Goal: Task Accomplishment & Management: Use online tool/utility

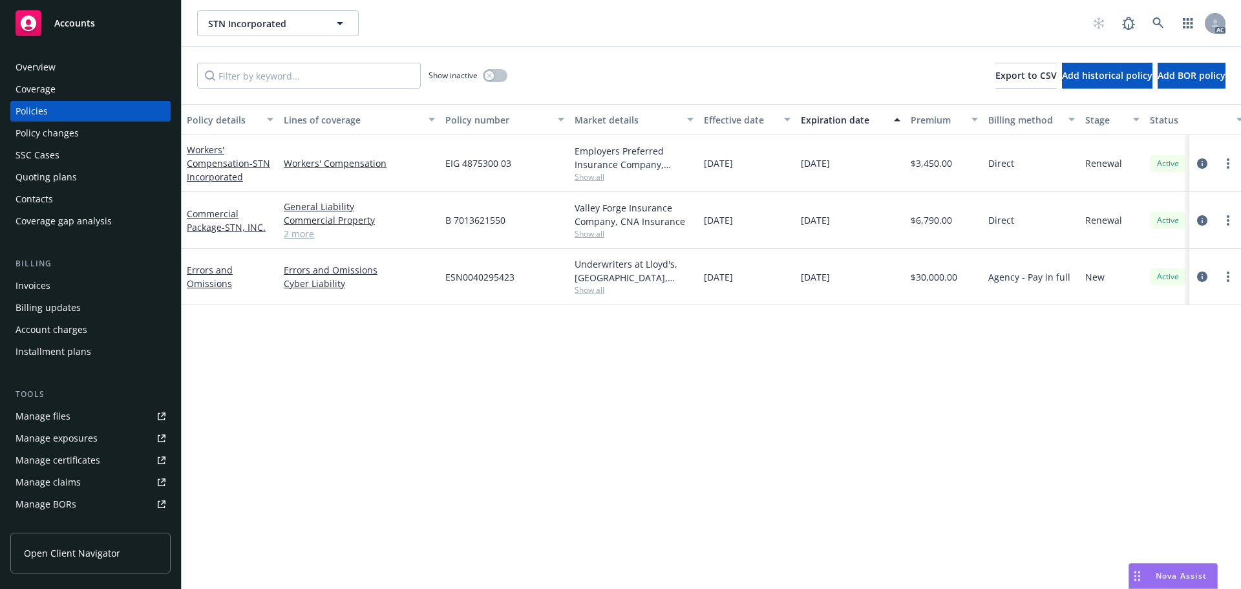
click at [1159, 567] on div "Nova Assist" at bounding box center [1173, 575] width 88 height 25
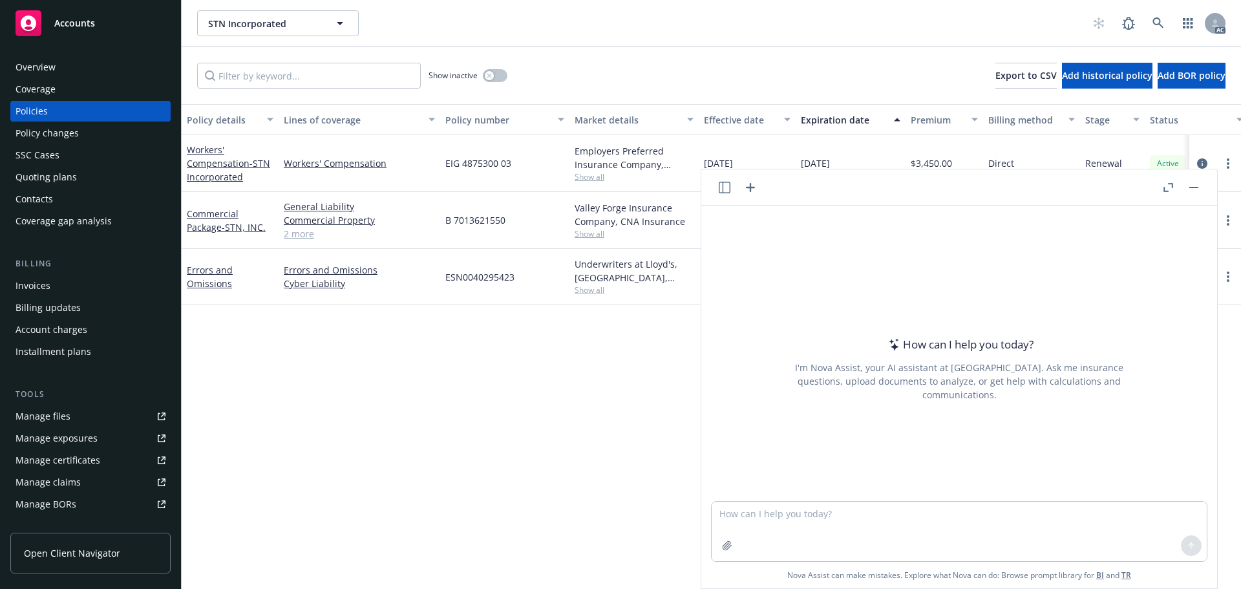
click at [1169, 187] on icon "button" at bounding box center [1168, 187] width 10 height 9
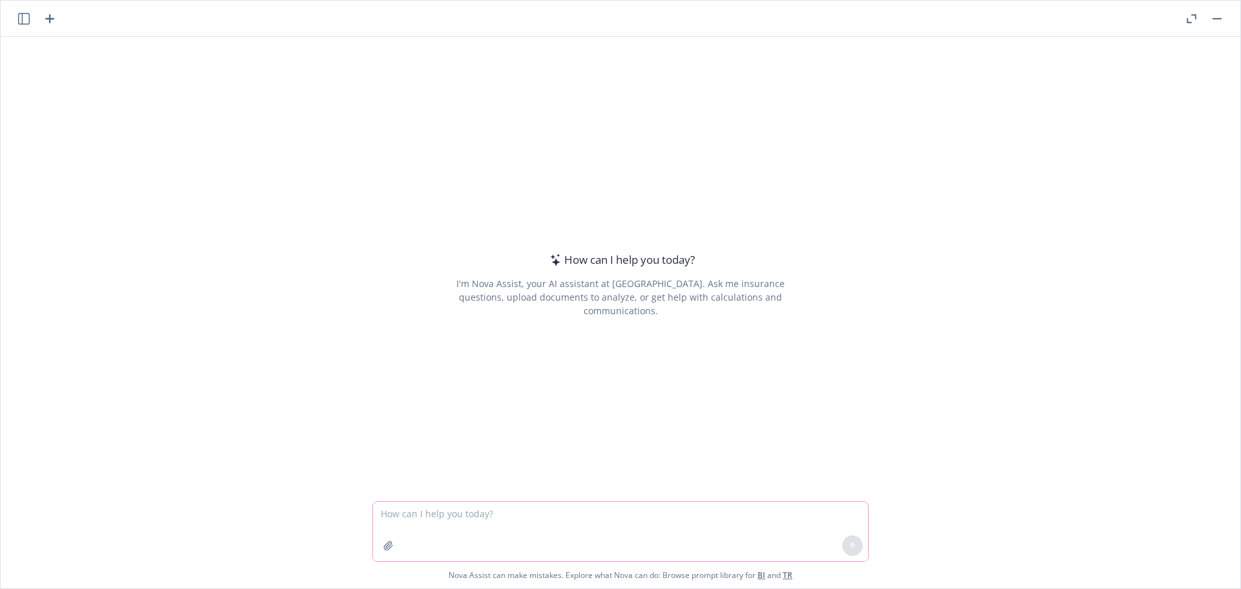
click at [403, 512] on textarea at bounding box center [620, 530] width 495 height 59
type textarea "help check grammar and make it more offical"
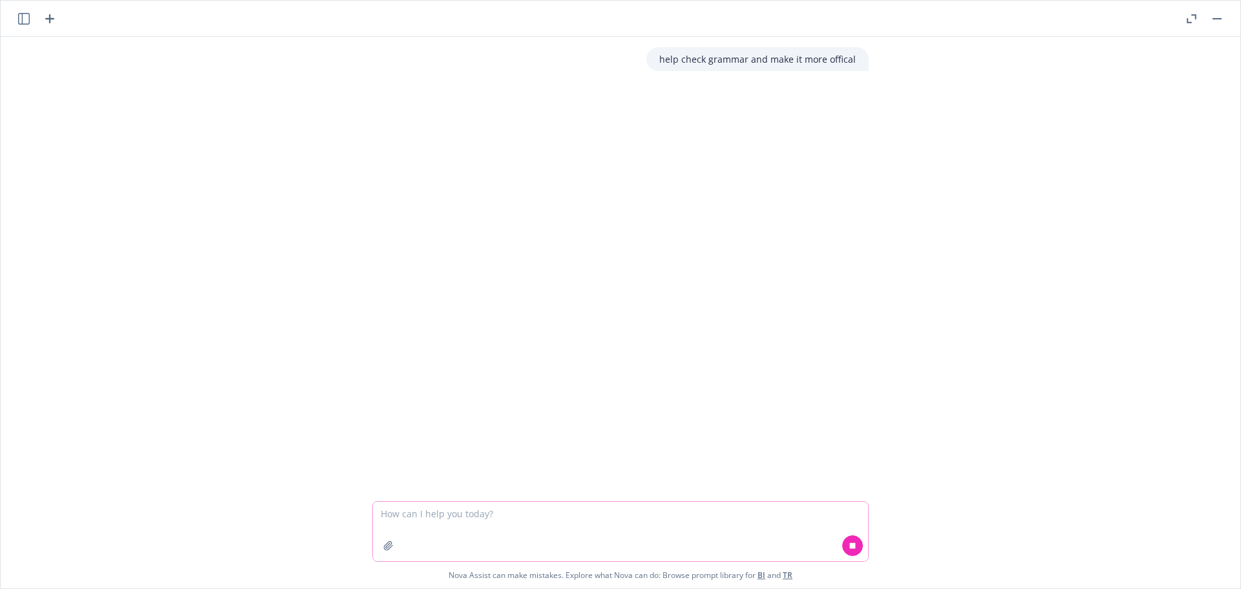
paste textarea "Hi Mark, According to Pamela, you will be our new underwriter, could you please…"
type textarea "Hi Mark, According to Pamela, you will be our new underwriter, could you please…"
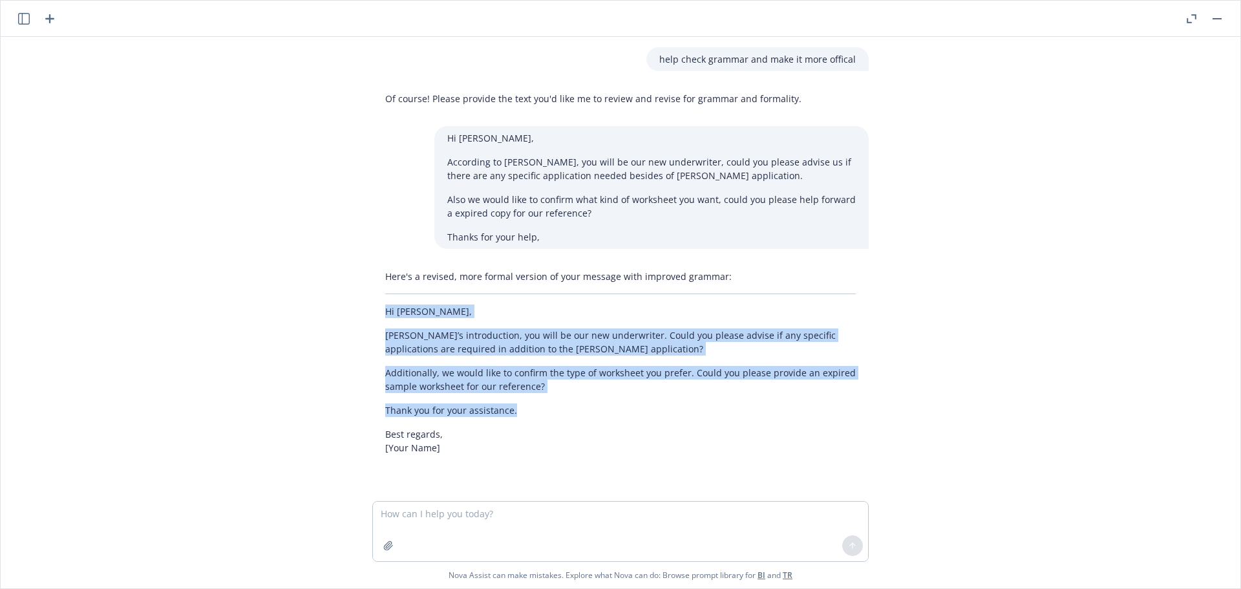
drag, startPoint x: 517, startPoint y: 412, endPoint x: 357, endPoint y: 313, distance: 187.4
click at [362, 313] on div "Here's a revised, more formal version of your message with improved grammar: Hi…" at bounding box center [620, 361] width 517 height 195
copy div "Hi Mark, Per Pamela’s introduction, you will be our new underwriter. Could you …"
click at [383, 542] on icon "button" at bounding box center [388, 545] width 10 height 10
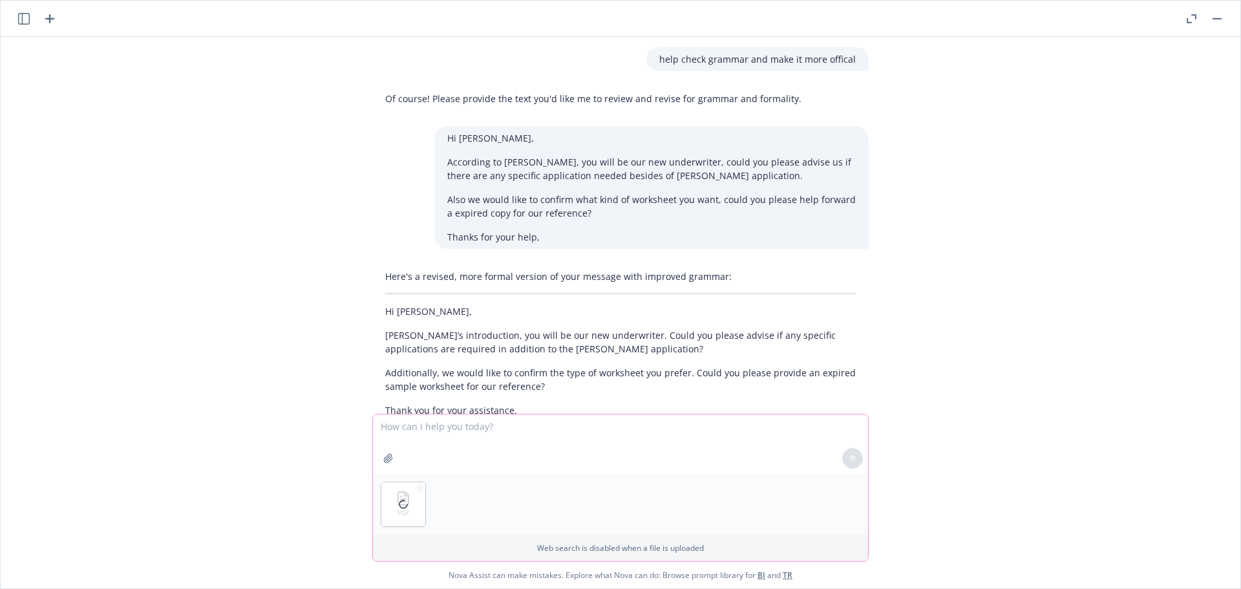
click at [497, 441] on textarea at bounding box center [620, 443] width 495 height 59
type textarea "please help summary quote expiration date, billing type, subjectivities needed"
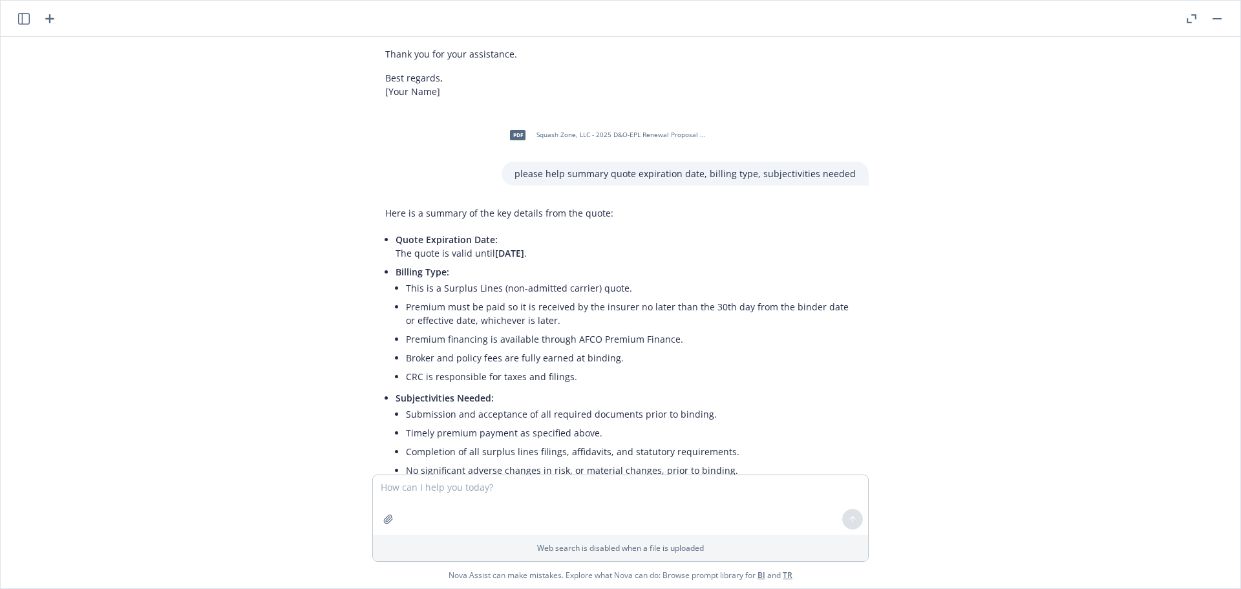
scroll to position [480, 0]
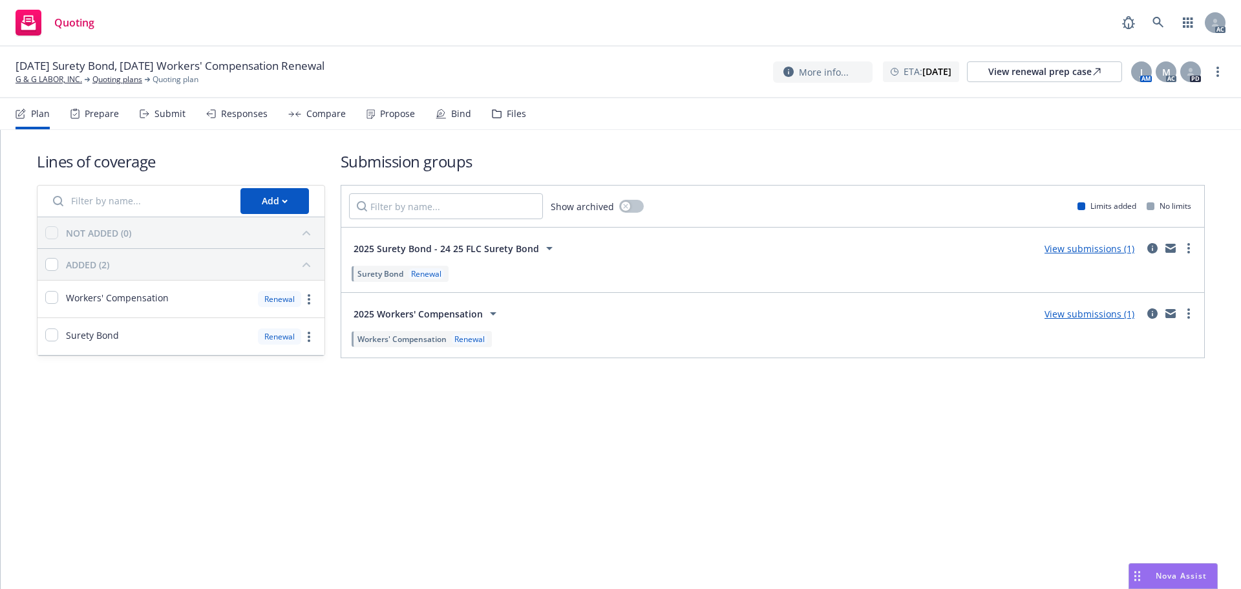
click at [154, 119] on div "Submit" at bounding box center [169, 114] width 31 height 10
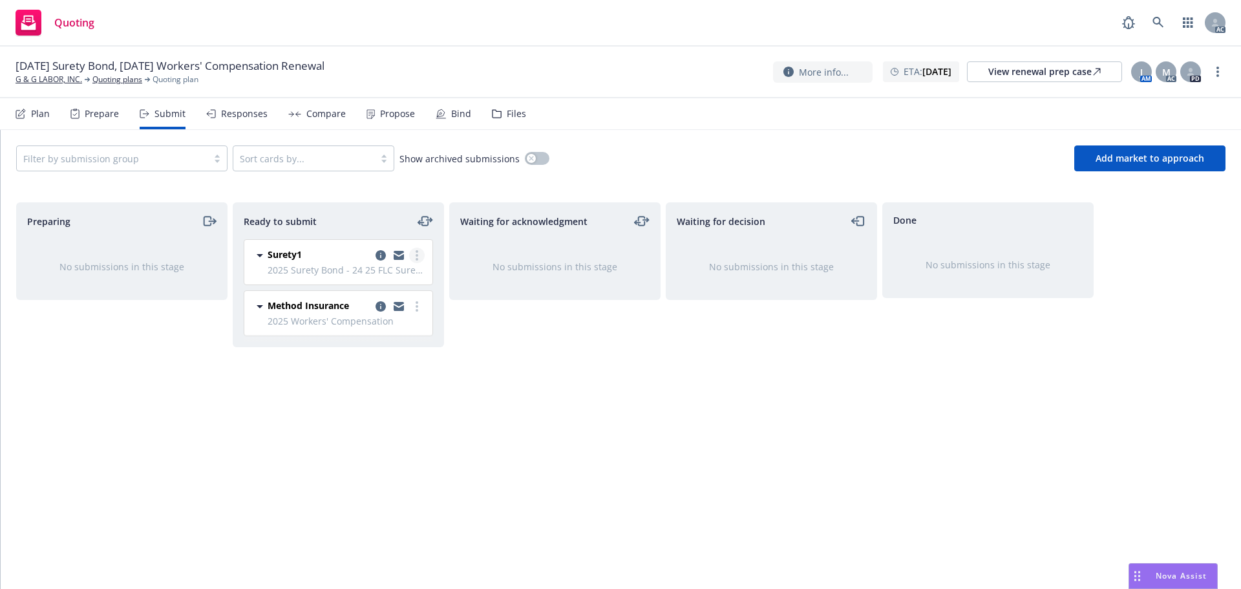
click at [416, 251] on circle "more" at bounding box center [416, 251] width 3 height 3
click at [395, 301] on span "Log acknowledgement" at bounding box center [358, 307] width 127 height 12
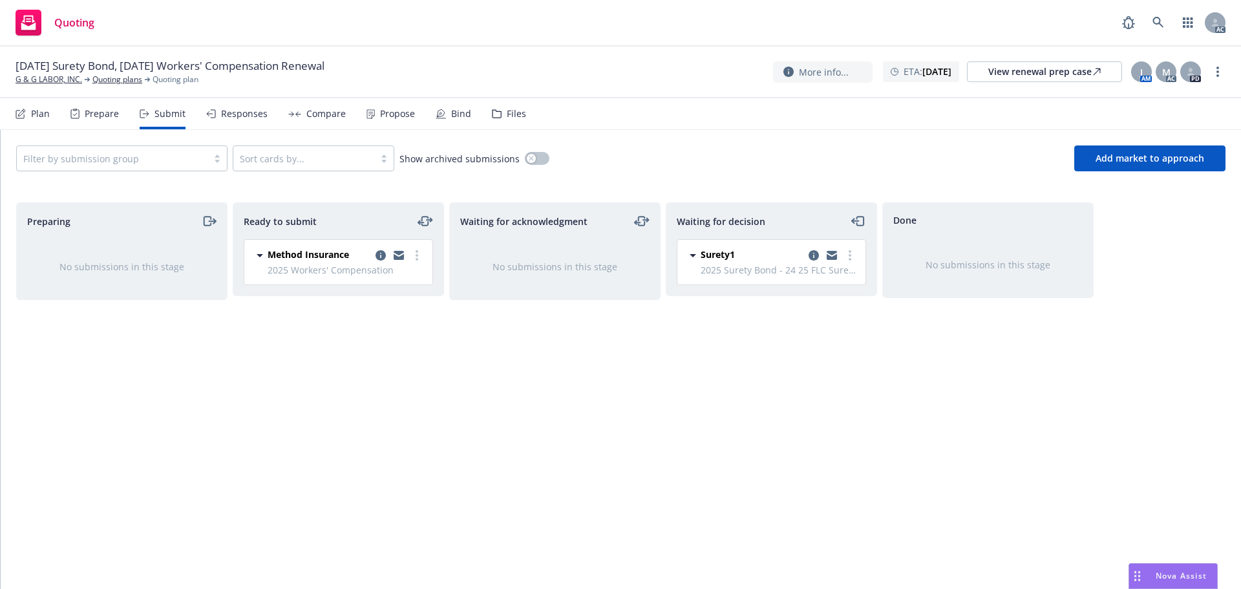
click at [416, 257] on icon "more" at bounding box center [416, 255] width 3 height 10
click at [372, 309] on span "Log acknowledgement" at bounding box center [358, 307] width 127 height 12
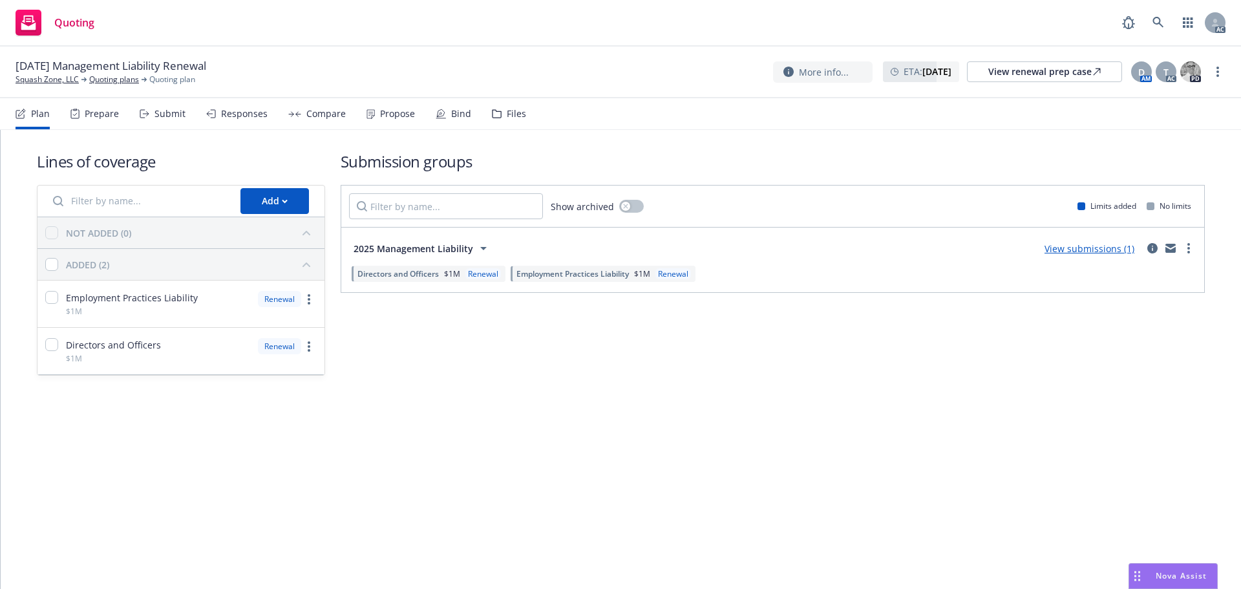
click at [180, 116] on div "Submit" at bounding box center [169, 114] width 31 height 10
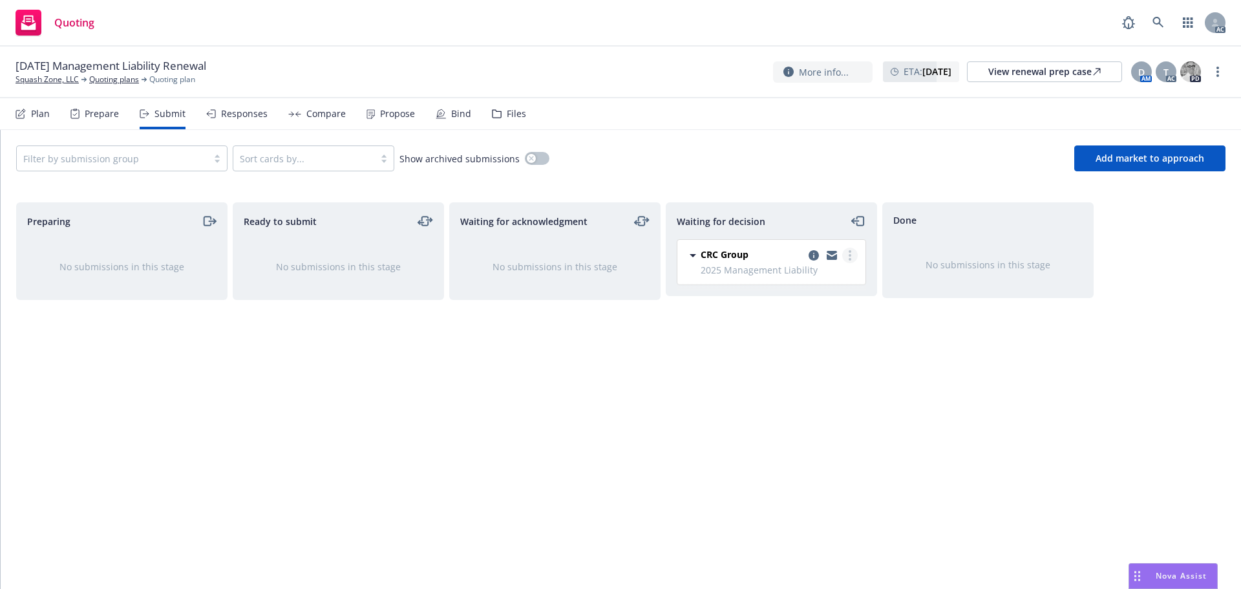
click at [853, 257] on link "more" at bounding box center [850, 255] width 16 height 16
click at [803, 338] on span "Add accepted decision" at bounding box center [792, 333] width 129 height 12
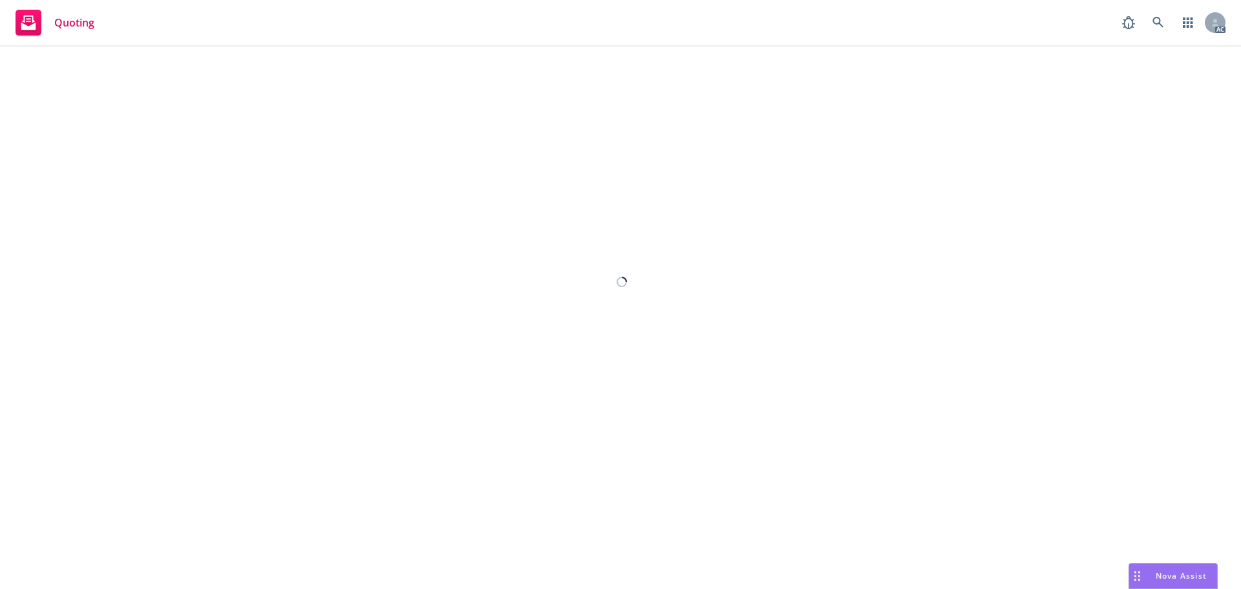
select select "12"
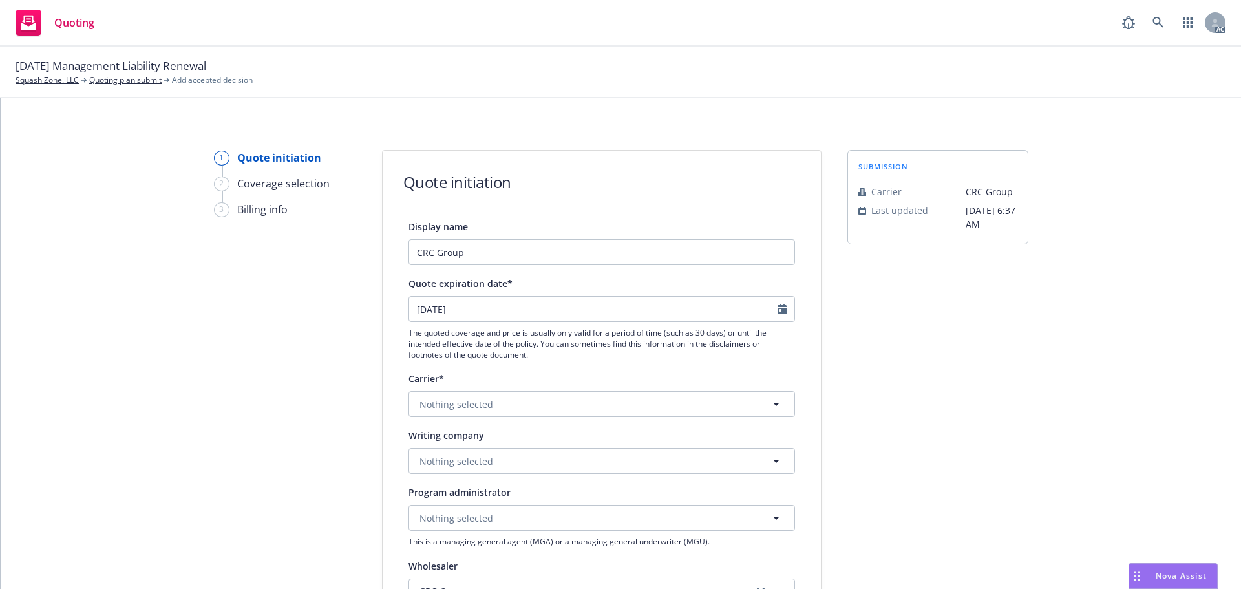
click at [783, 313] on div at bounding box center [785, 309] width 17 height 25
click at [779, 310] on icon "Calendar" at bounding box center [781, 309] width 9 height 10
select select "9"
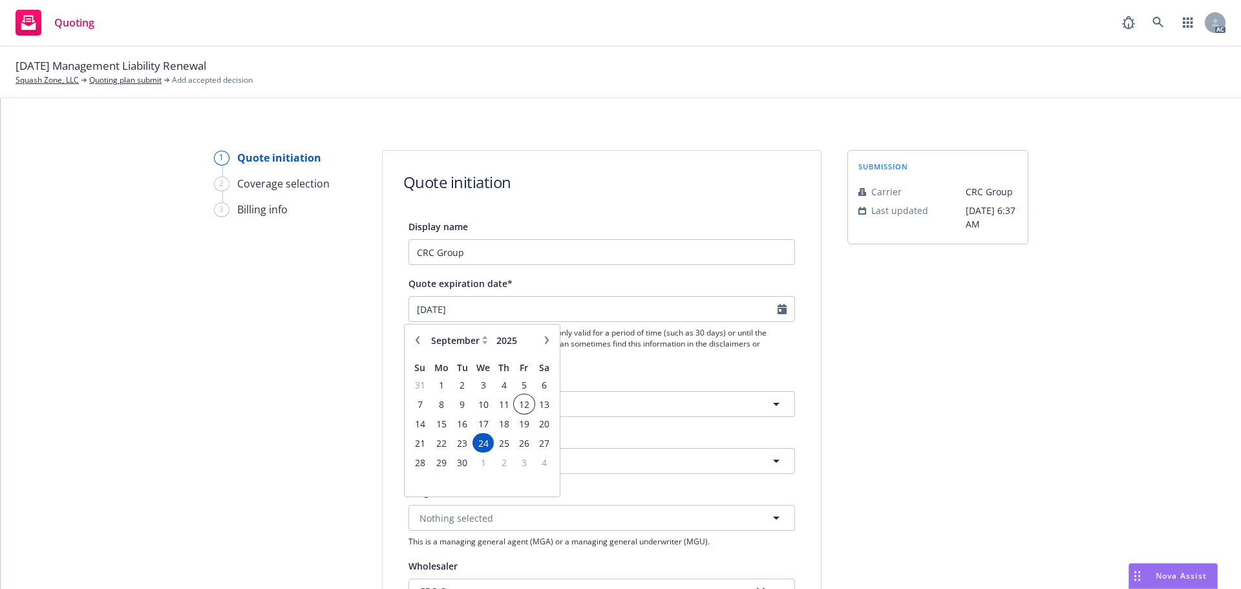
click at [521, 403] on span "12" at bounding box center [523, 404] width 17 height 16
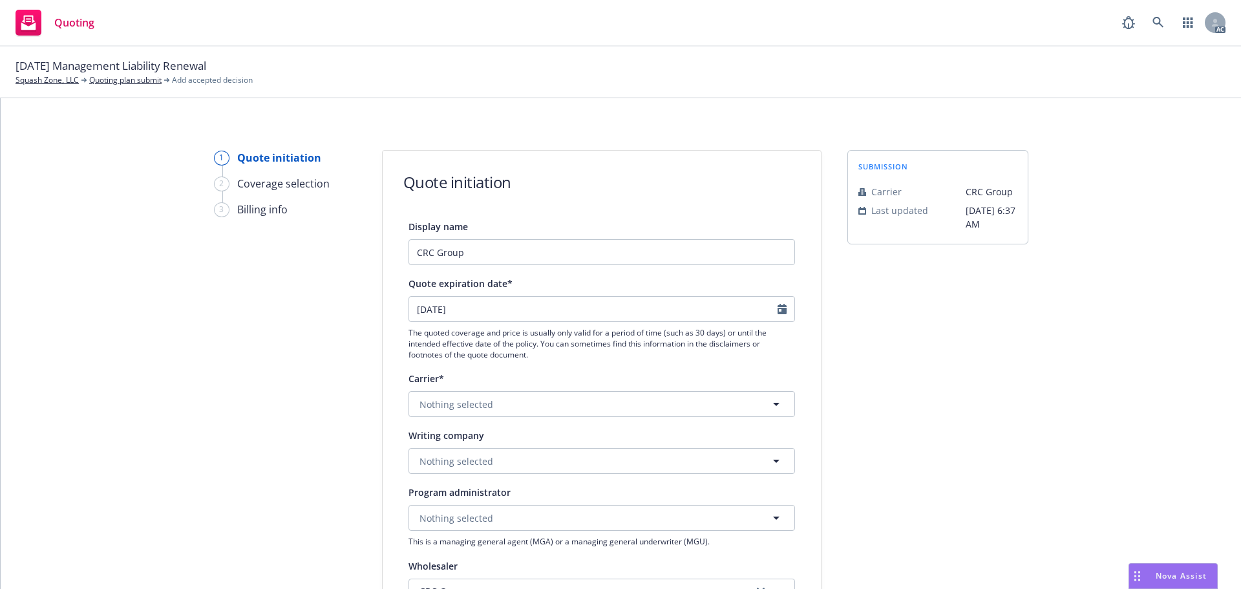
type input "12/9/2025"
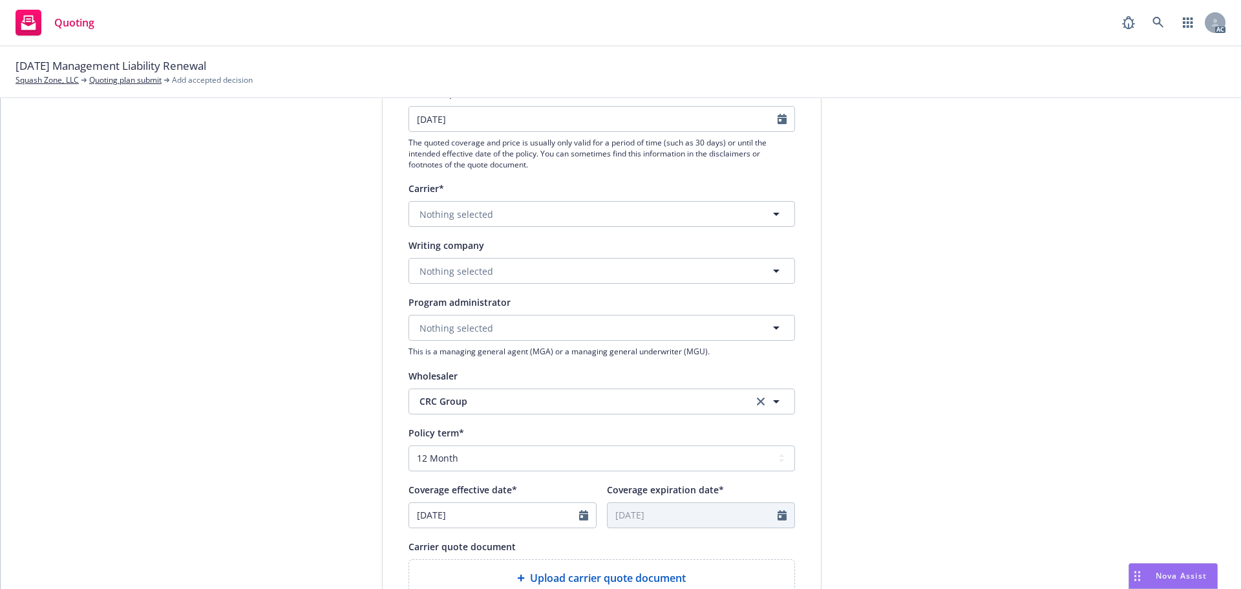
scroll to position [194, 0]
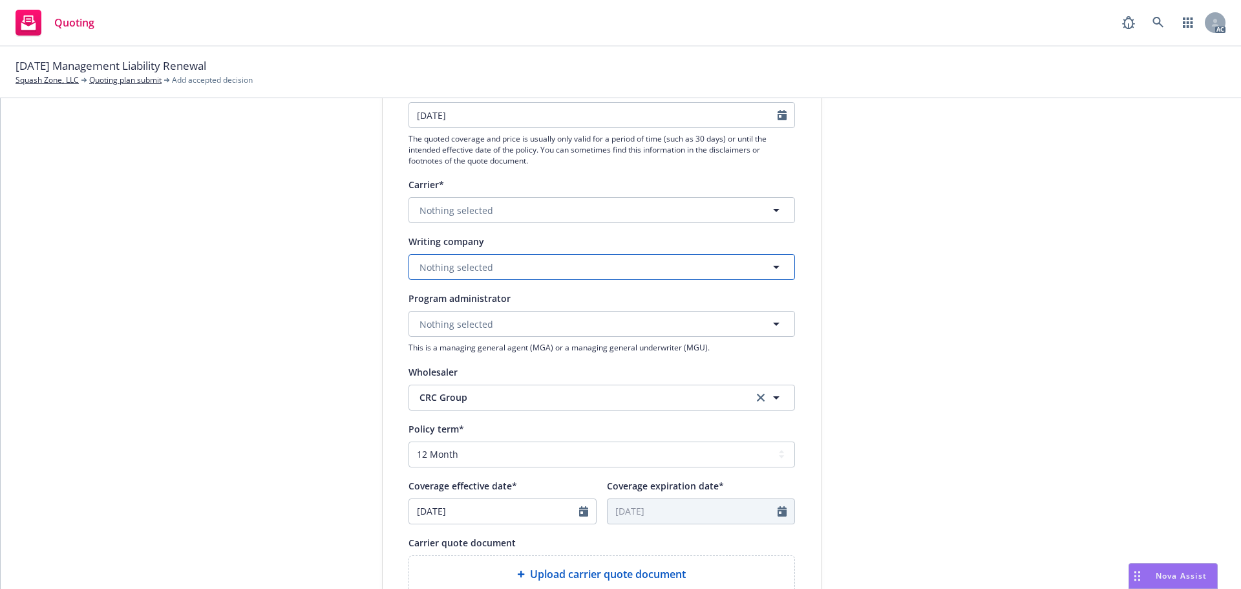
click at [456, 266] on span "Nothing selected" at bounding box center [456, 267] width 74 height 14
paste input "Westchester Surplus Lines Insurance Company"
type input "Westchester Surplus Lines Insurance Company"
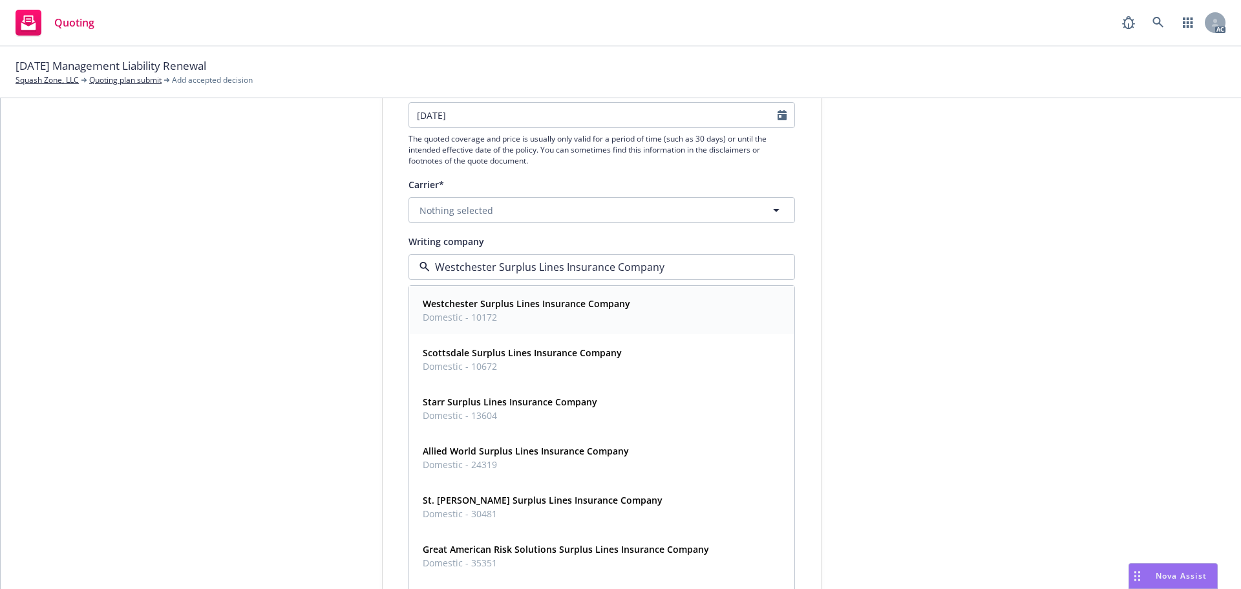
click at [474, 302] on strong "Westchester Surplus Lines Insurance Company" at bounding box center [526, 303] width 207 height 12
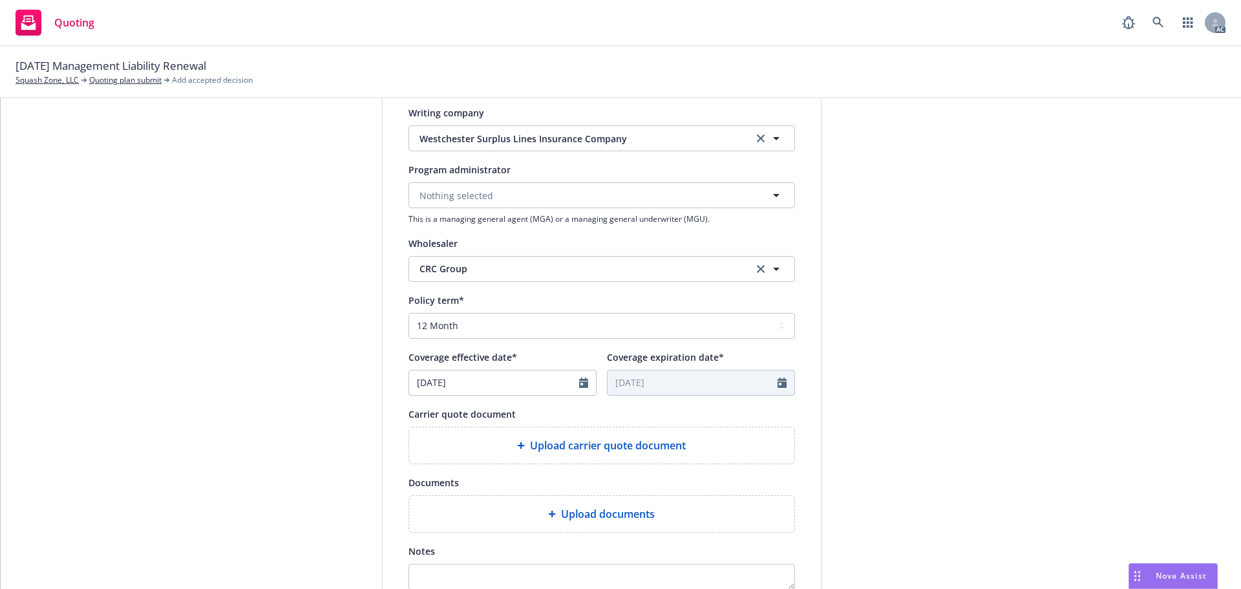
scroll to position [388, 0]
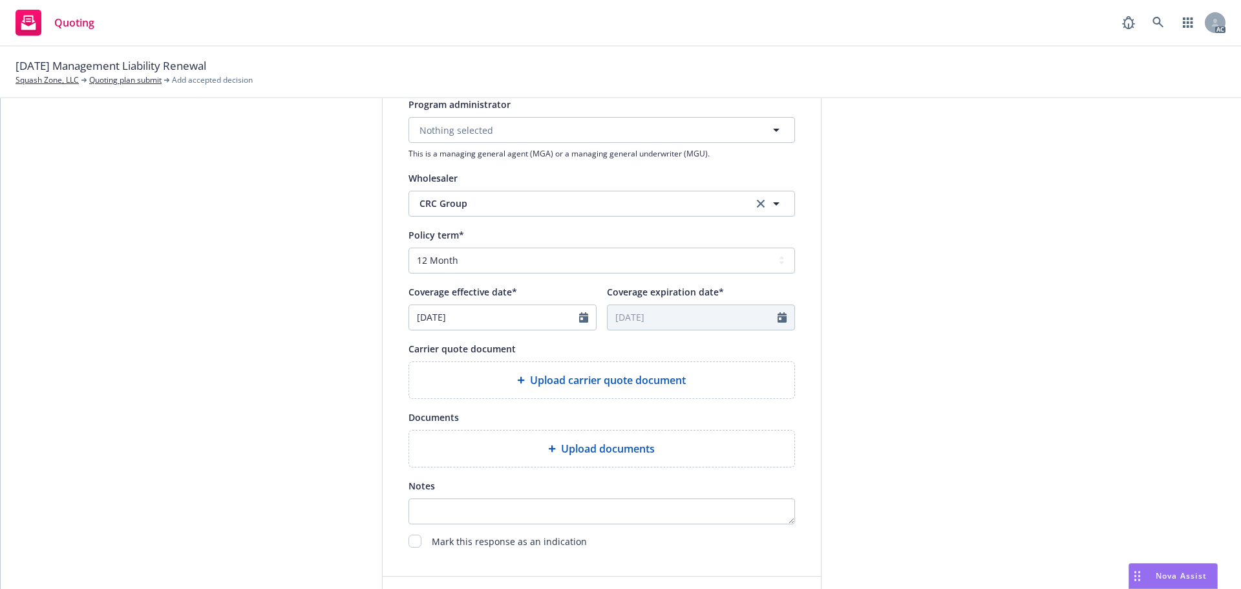
click at [574, 392] on div "Upload carrier quote document" at bounding box center [601, 380] width 385 height 36
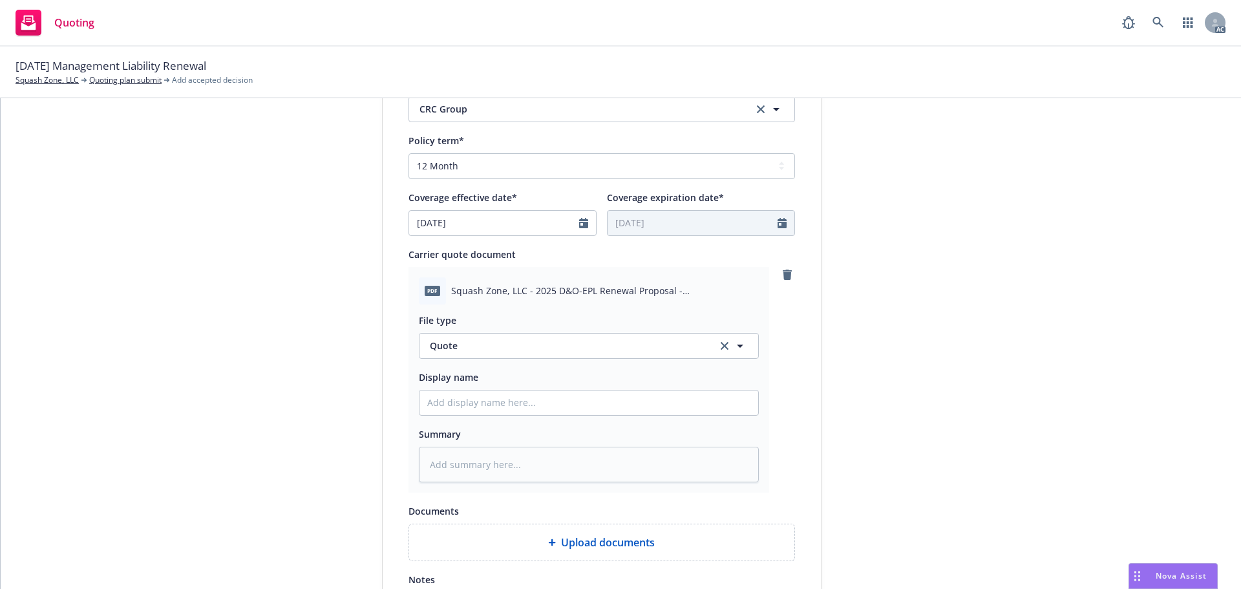
scroll to position [517, 0]
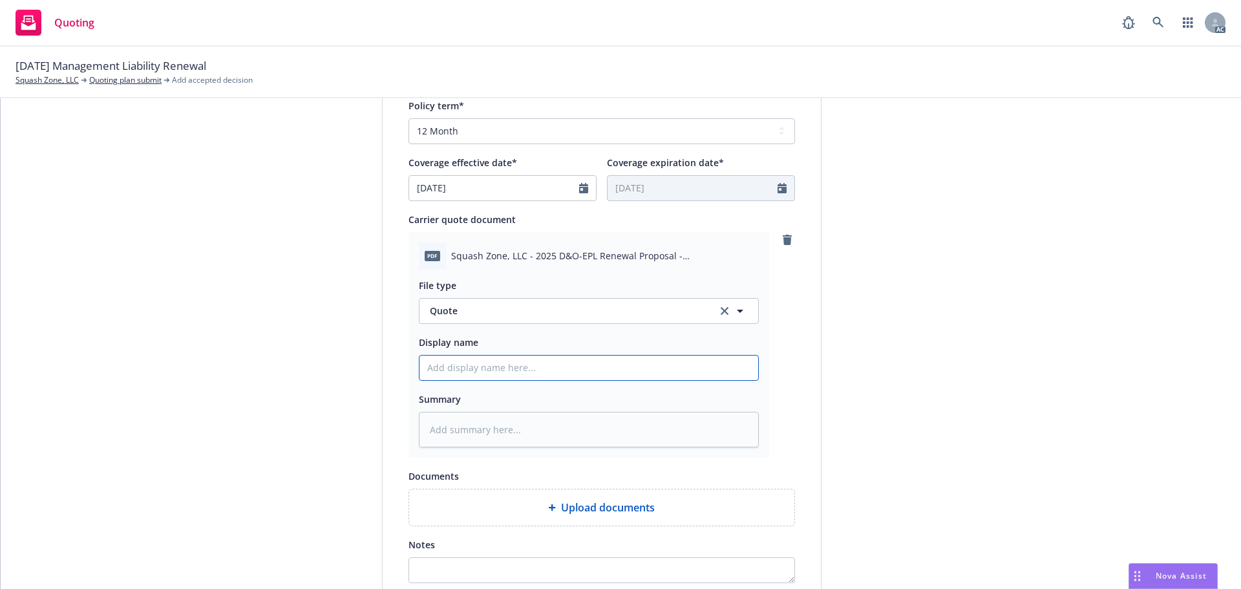
click at [493, 364] on input "Display name" at bounding box center [588, 367] width 339 height 25
type textarea "x"
type input "2"
type textarea "x"
type input "25"
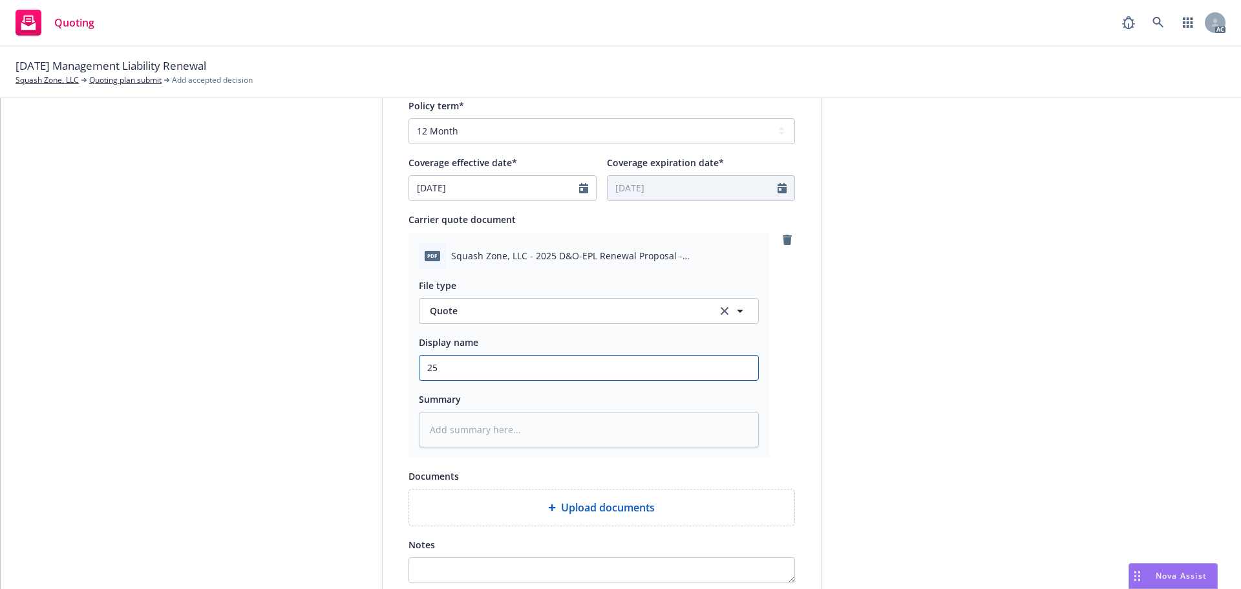
type textarea "x"
type input "25-"
type textarea "x"
type input "25-2"
type textarea "x"
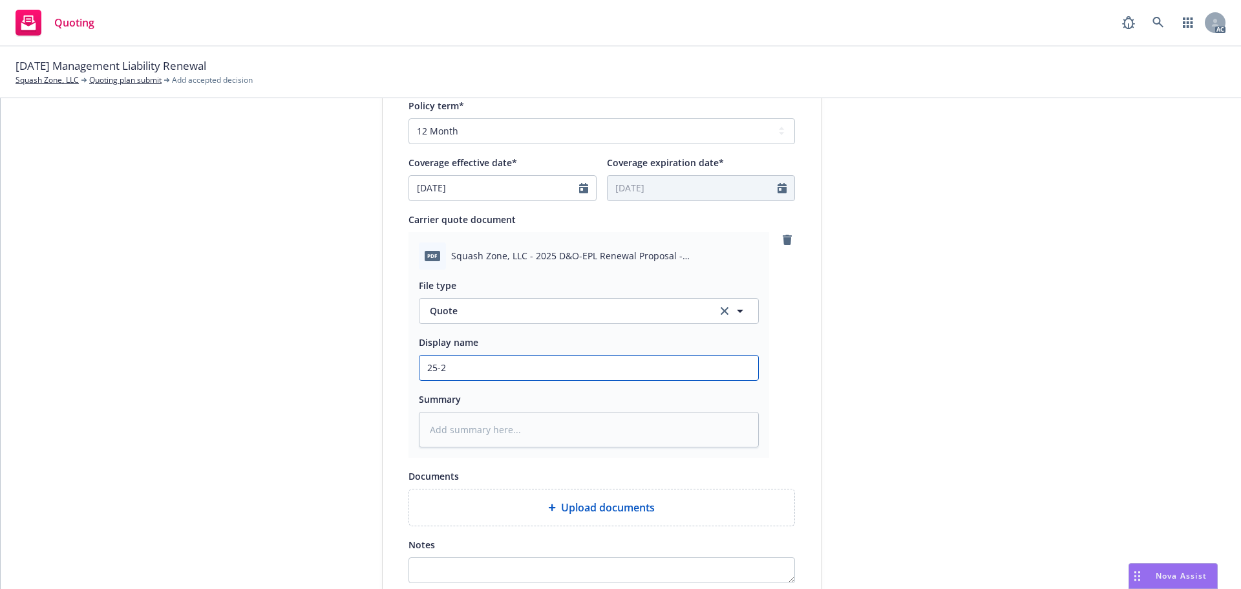
type input "25-26"
type textarea "x"
type input "25-26 M"
type textarea "x"
type input "25-26 Management Liability Quote"
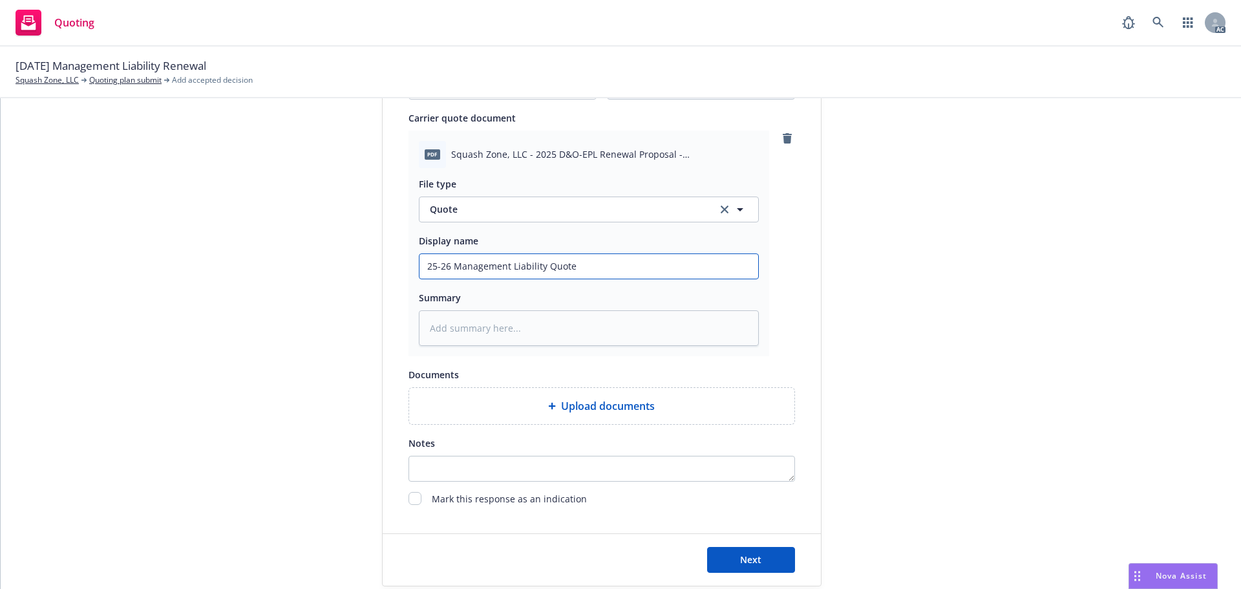
scroll to position [668, 0]
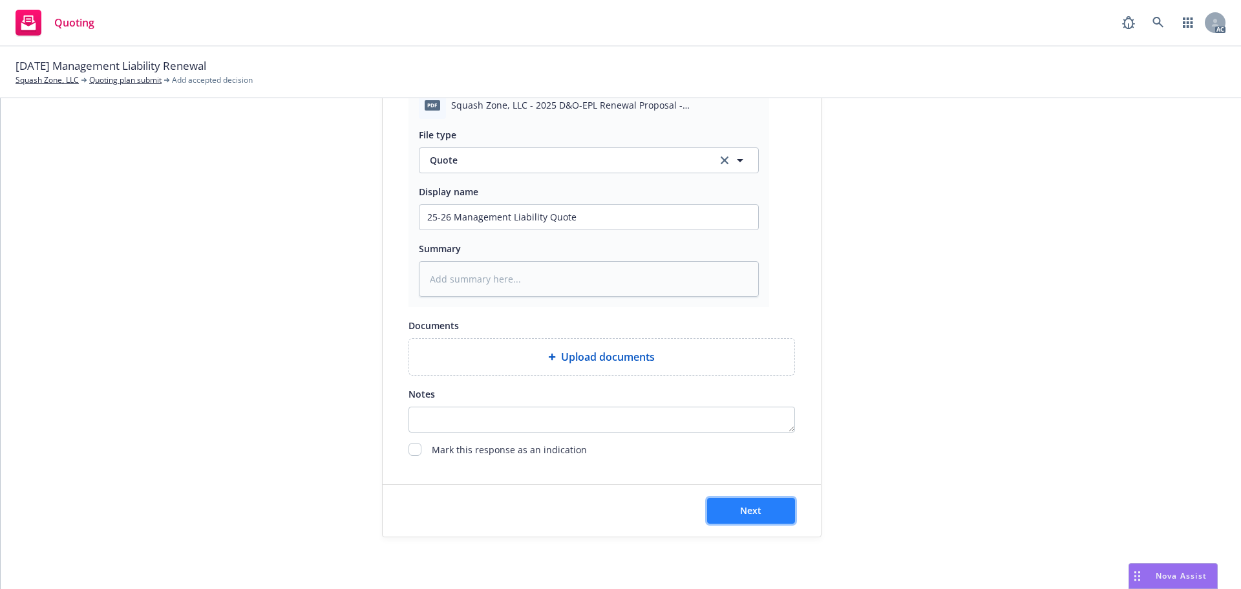
click at [731, 507] on button "Next" at bounding box center [751, 511] width 88 height 26
type textarea "x"
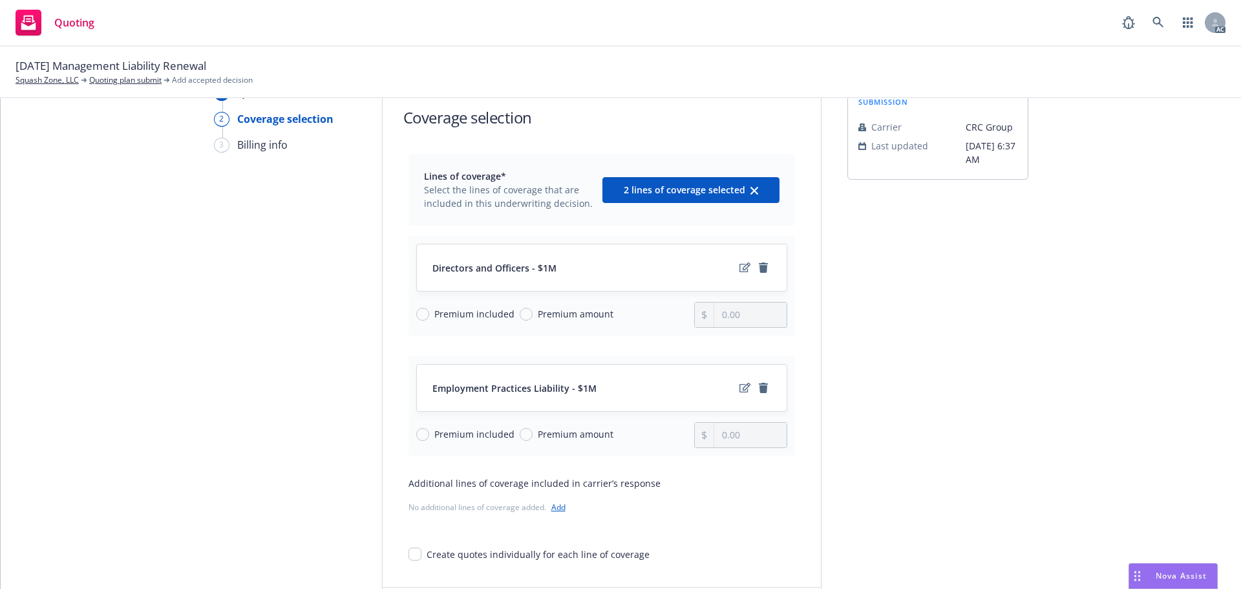
scroll to position [167, 0]
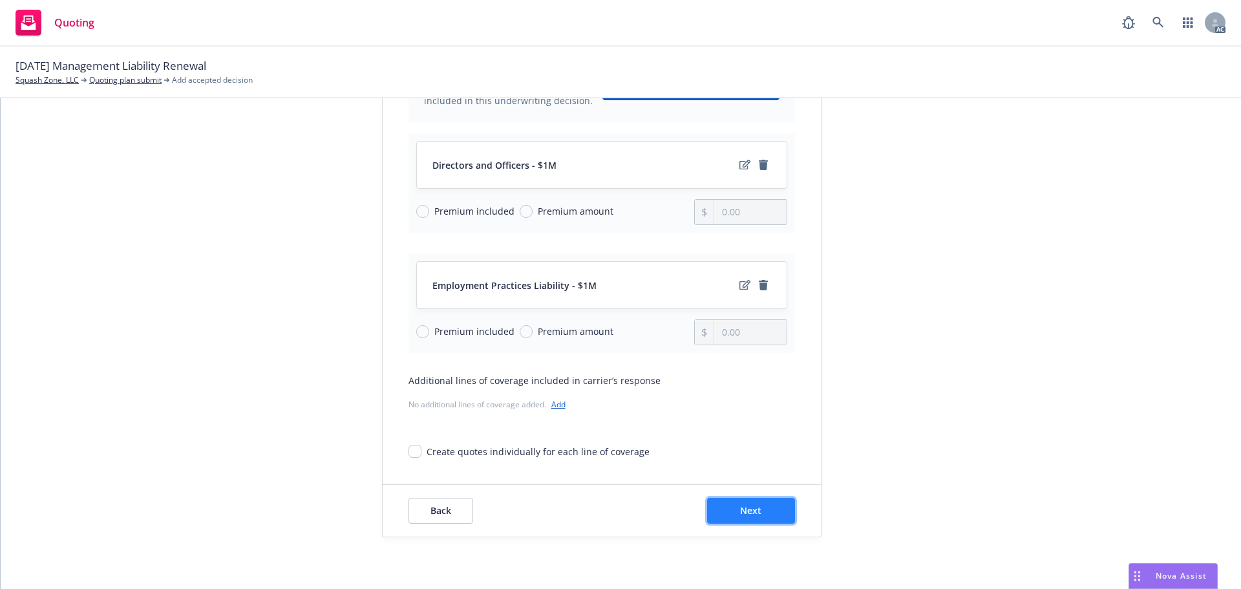
click at [747, 512] on span "Next" at bounding box center [750, 510] width 21 height 12
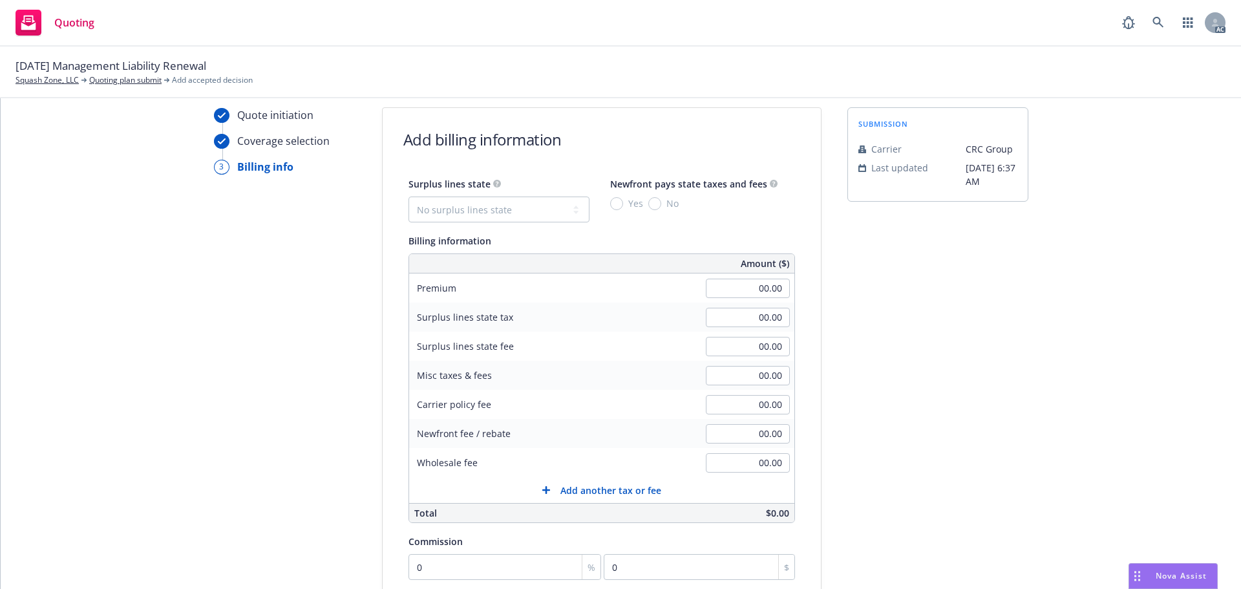
scroll to position [38, 0]
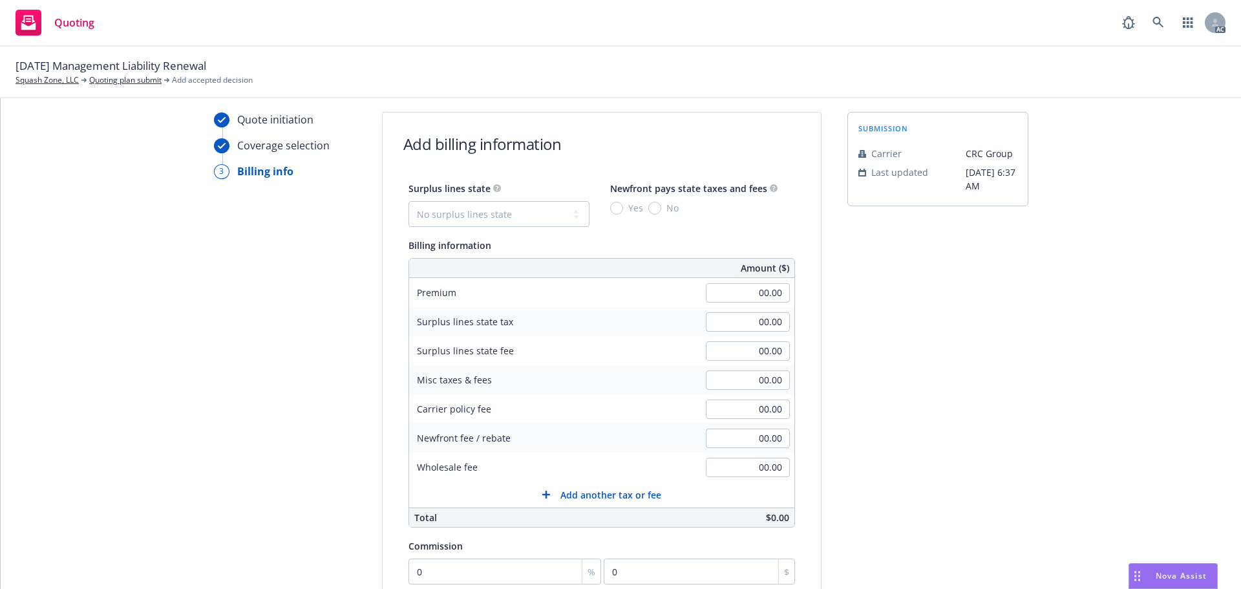
click at [735, 302] on div "00.00" at bounding box center [747, 293] width 93 height 28
click at [485, 213] on select "No surplus lines state Alaska Alabama Arkansas Arizona California Colorado Conn…" at bounding box center [498, 214] width 181 height 26
select select "CA"
click at [726, 290] on input "00.00" at bounding box center [748, 292] width 84 height 19
type input "4,916.00"
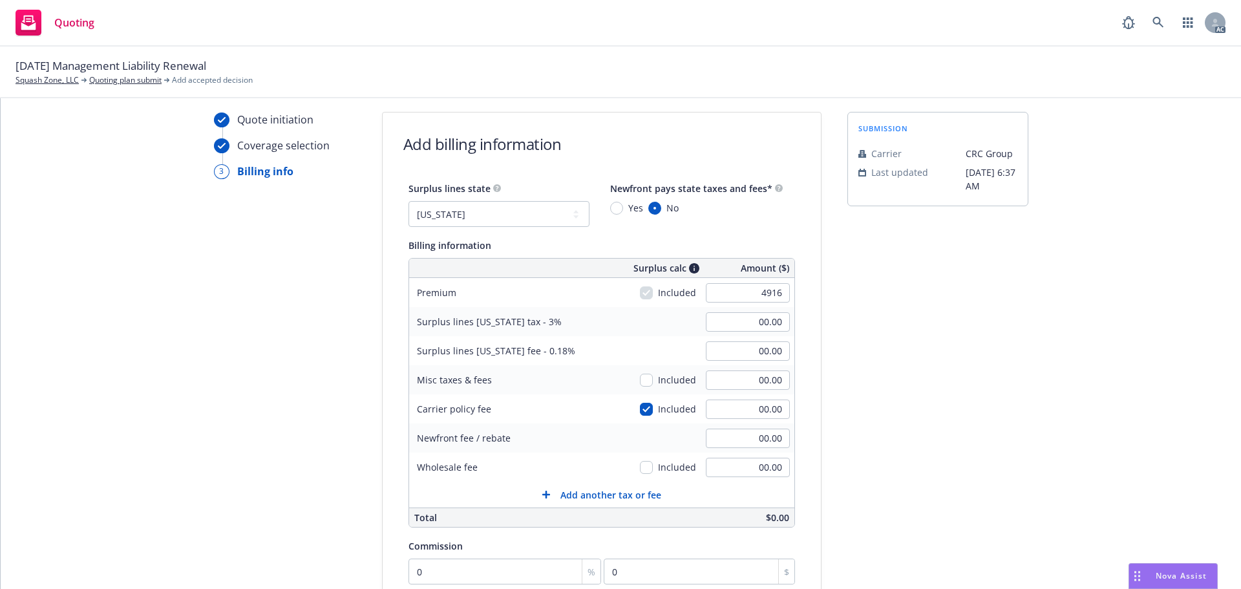
type input "147.48"
type input "8.85"
click at [875, 291] on div "submission Carrier CRC Group Last updated 7/25, 6:37 AM" at bounding box center [937, 442] width 181 height 661
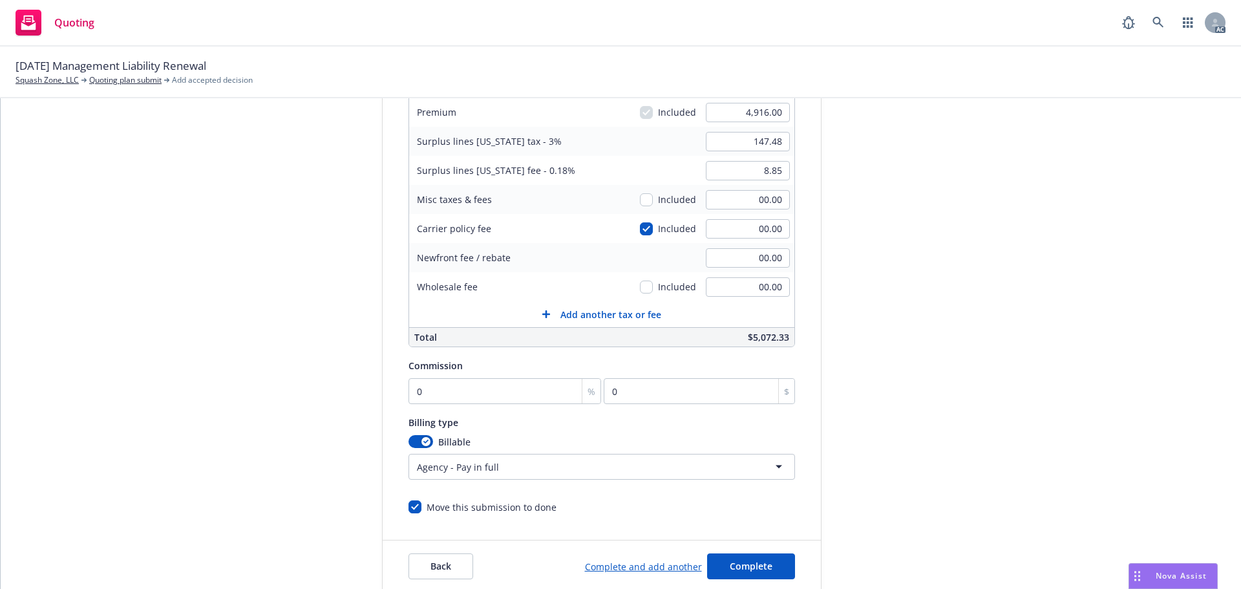
scroll to position [232, 0]
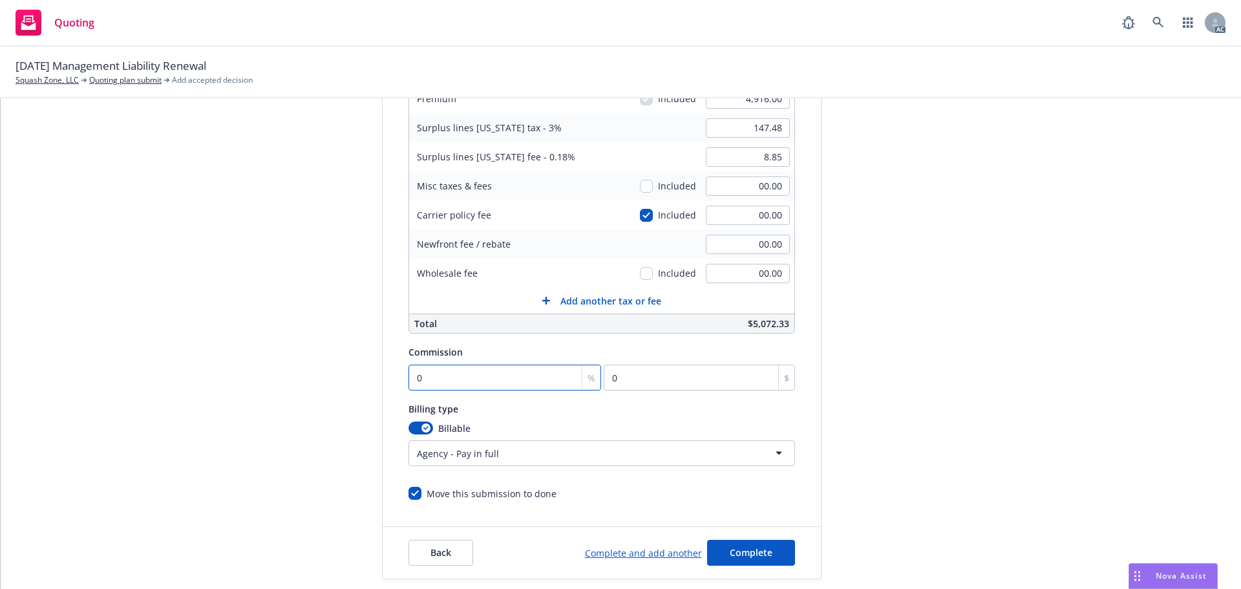
click at [519, 386] on input "0" at bounding box center [504, 377] width 193 height 26
type input "1"
type input "49.16"
type input "12"
type input "589.92"
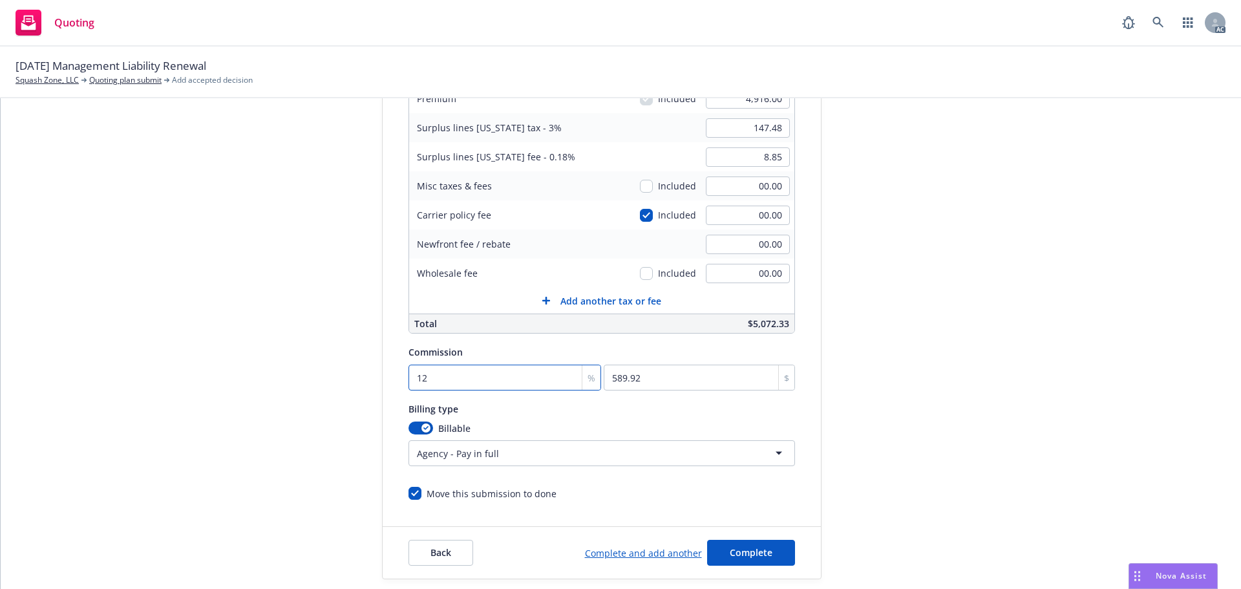
type input "12"
click at [1022, 309] on div "Quote initiation Coverage selection 3 Billing info Add billing information Surp…" at bounding box center [620, 248] width 1209 height 661
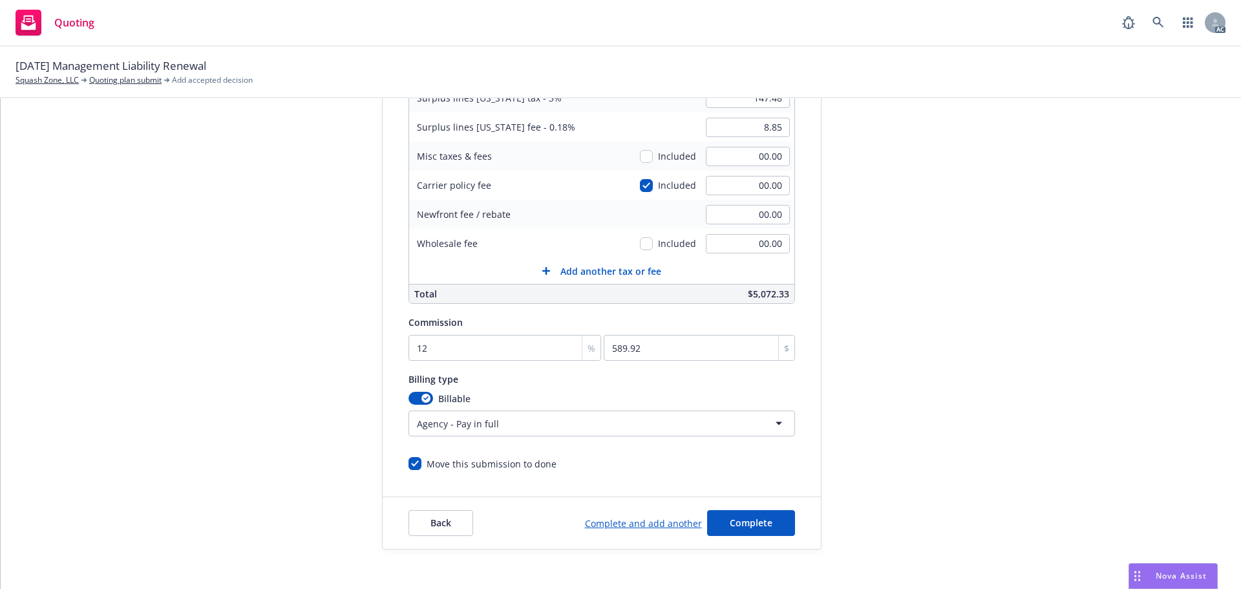
scroll to position [274, 0]
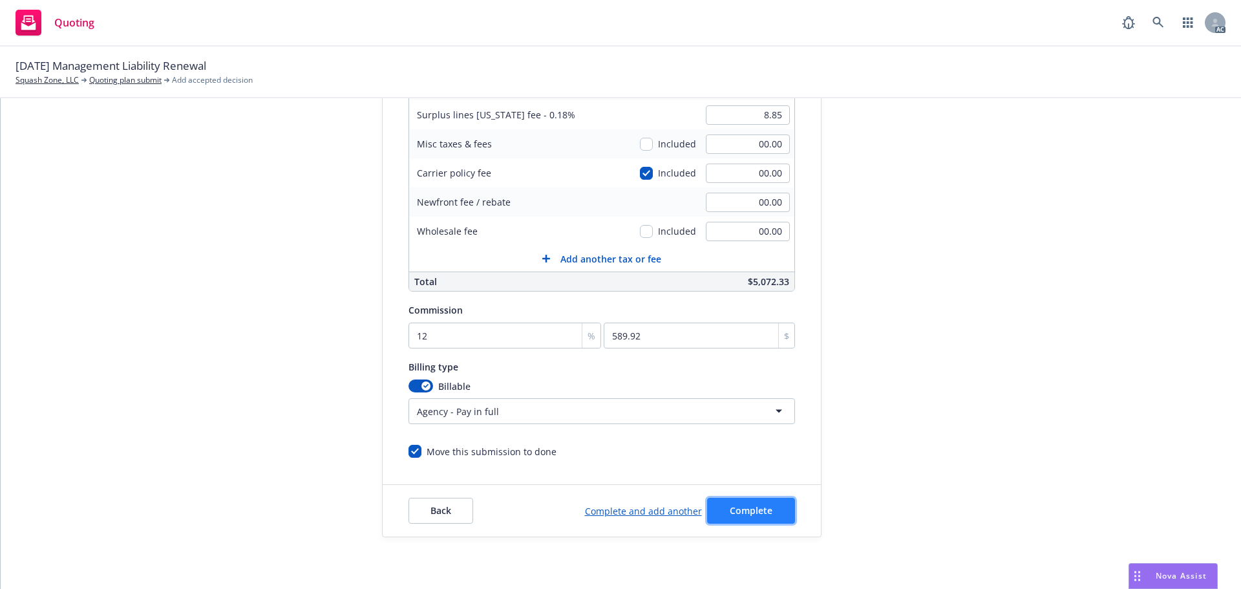
click at [724, 502] on button "Complete" at bounding box center [751, 511] width 88 height 26
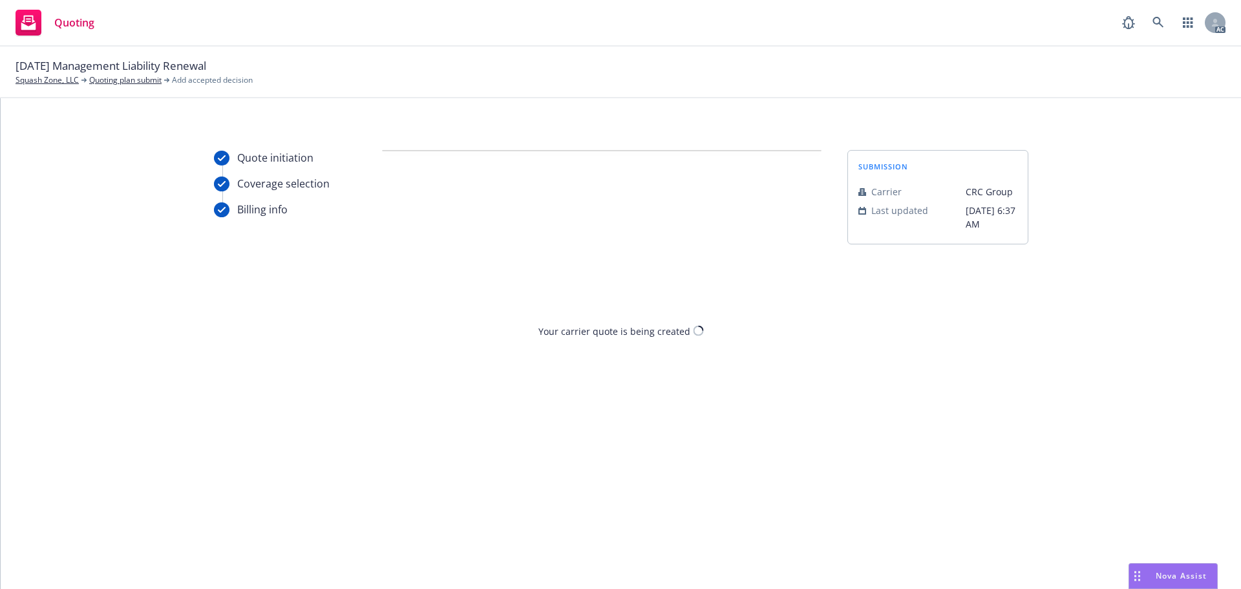
scroll to position [0, 0]
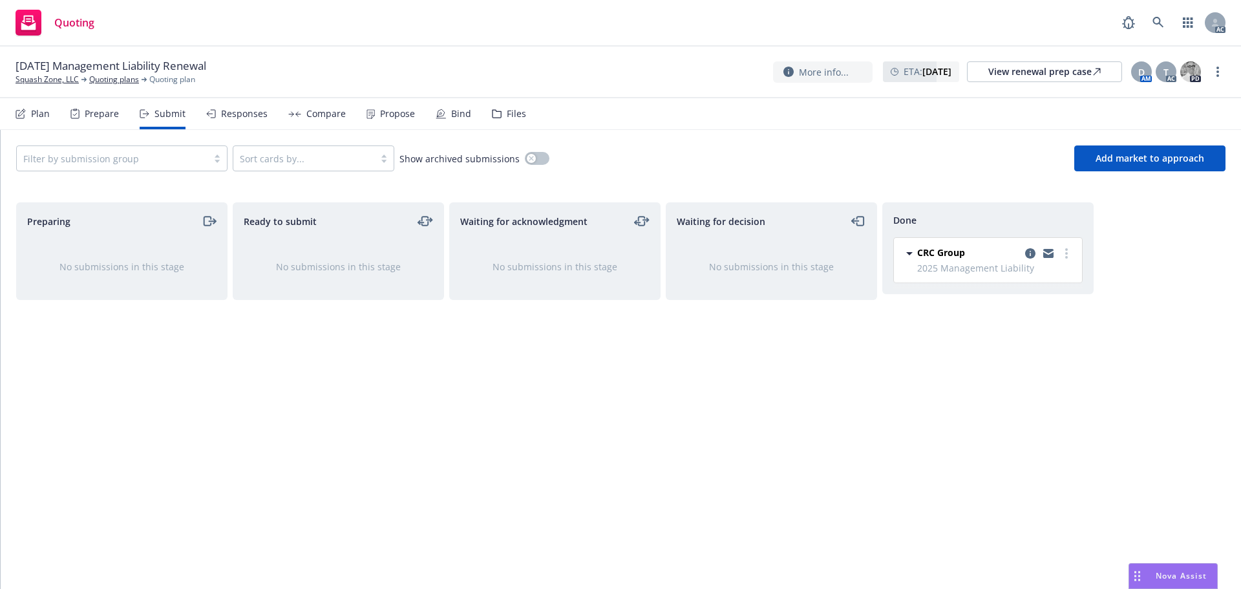
click at [372, 109] on div "Propose" at bounding box center [390, 113] width 48 height 31
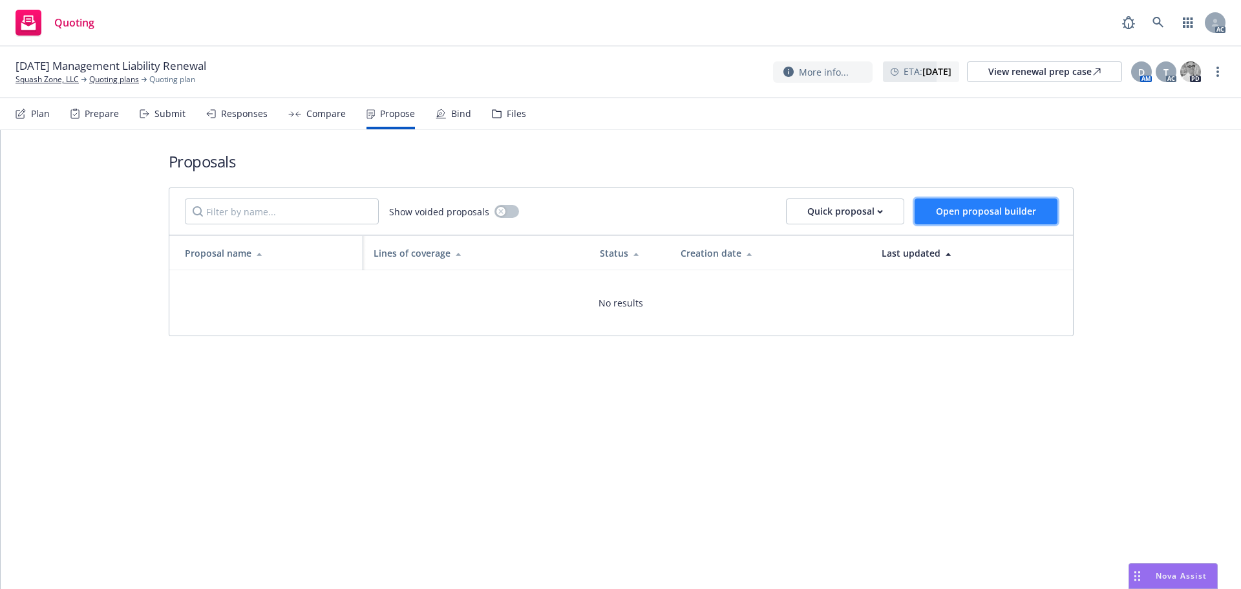
click at [973, 209] on span "Open proposal builder" at bounding box center [986, 211] width 100 height 12
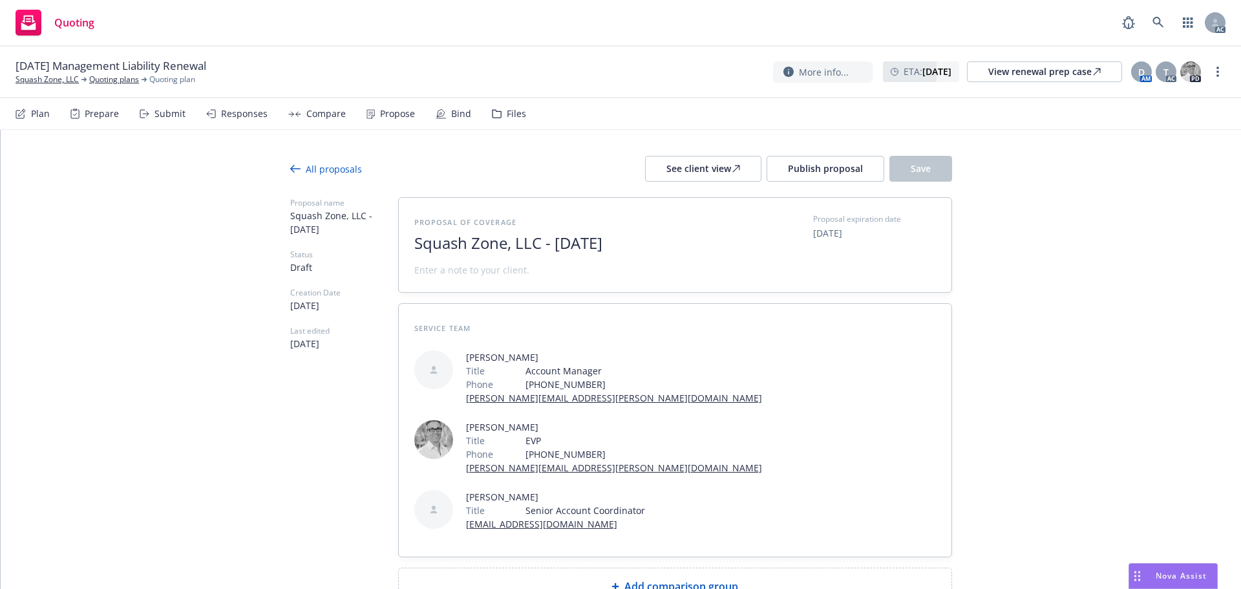
drag, startPoint x: 645, startPoint y: 244, endPoint x: 300, endPoint y: 239, distance: 344.4
click at [302, 239] on div "Proposal name Squash Zone, LLC - August 2025 Status Draft Creation Date 08/25/2…" at bounding box center [621, 401] width 662 height 408
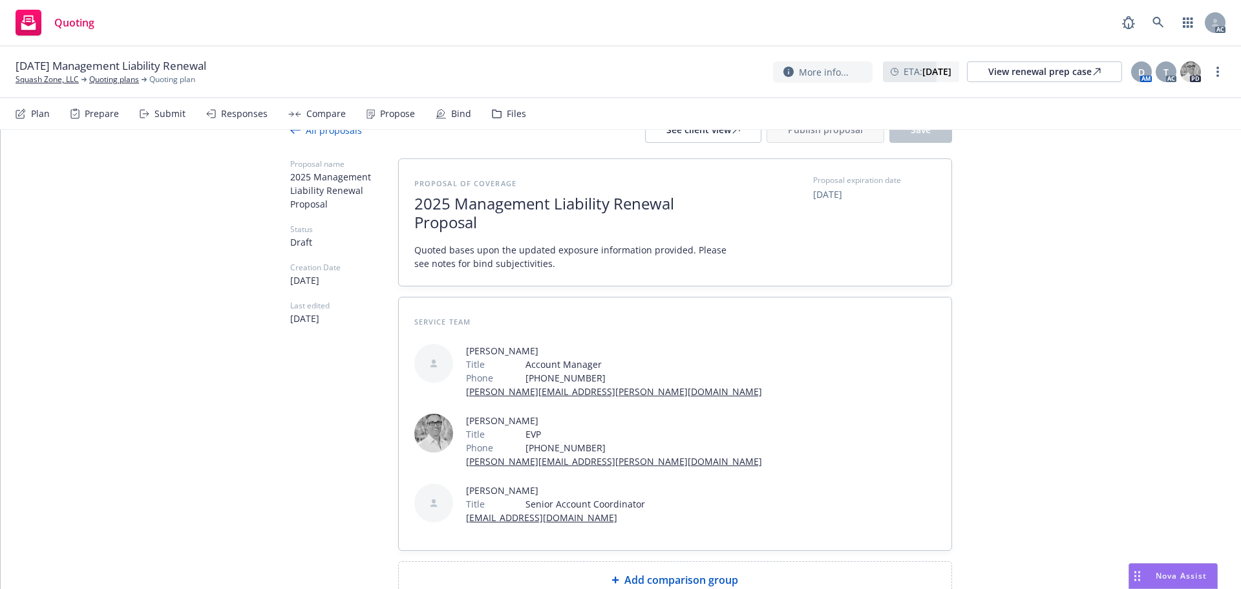
scroll to position [56, 0]
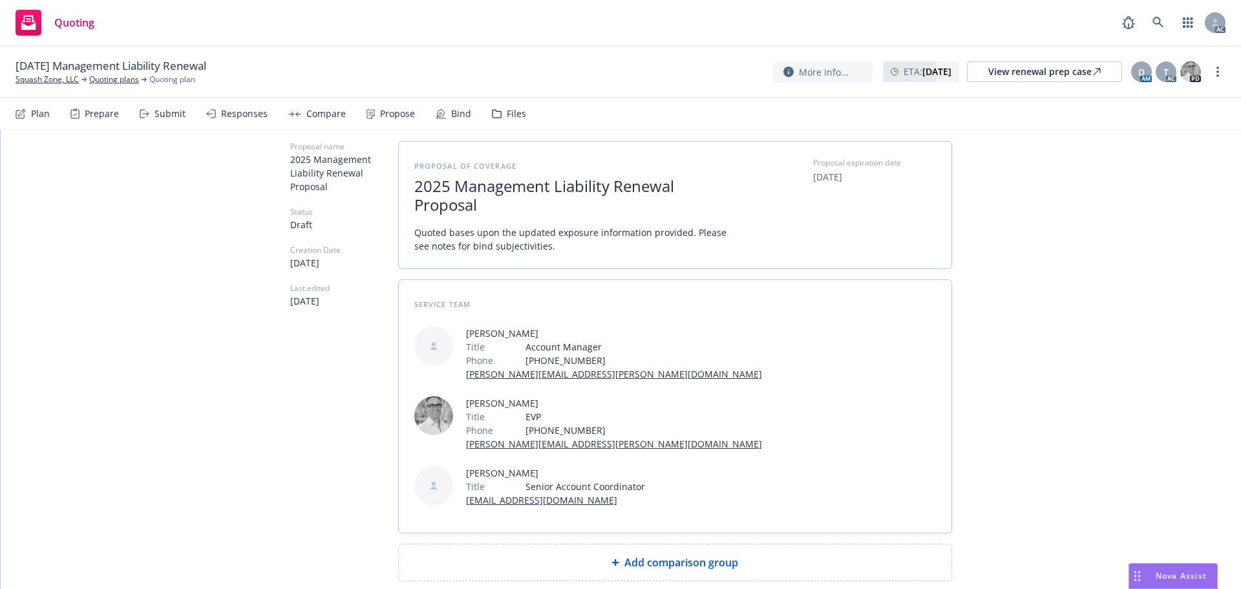
click at [644, 544] on div "Add comparison group" at bounding box center [675, 562] width 552 height 36
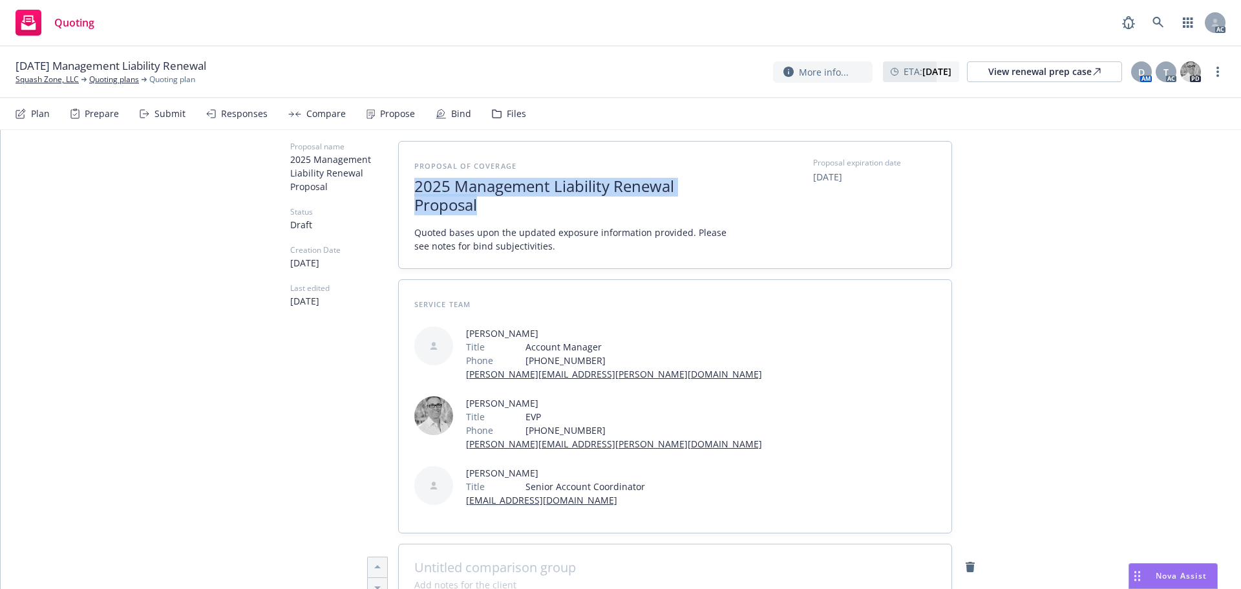
drag, startPoint x: 487, startPoint y: 204, endPoint x: 331, endPoint y: 169, distance: 160.2
copy span "2025 Management Liability Renewal Proposal"
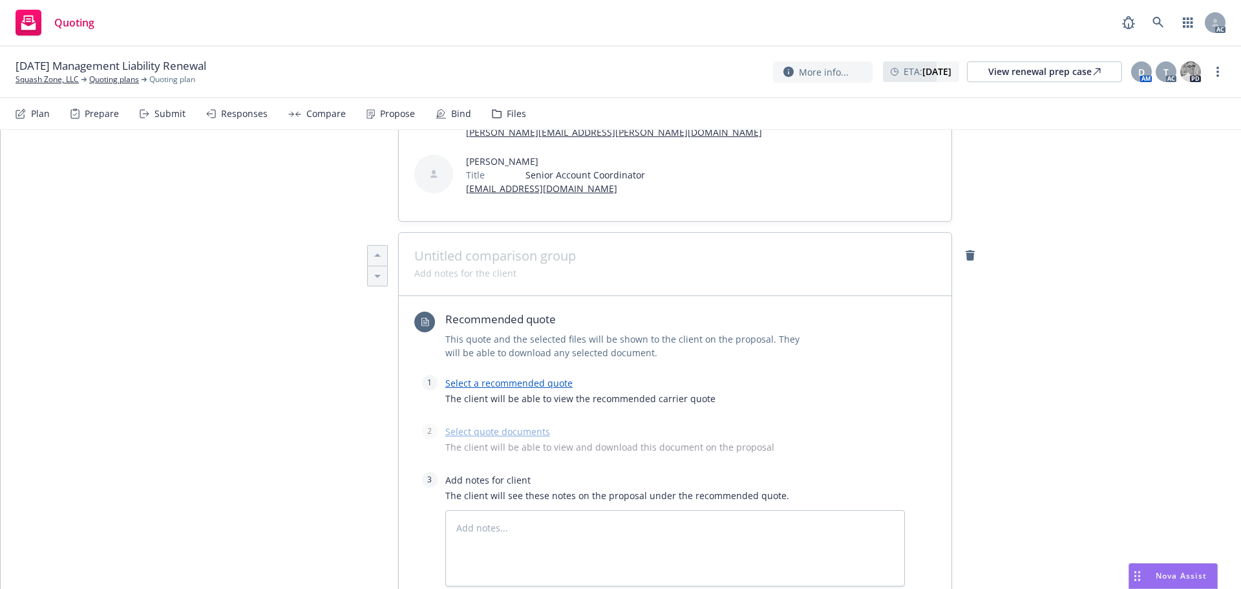
scroll to position [250, 0]
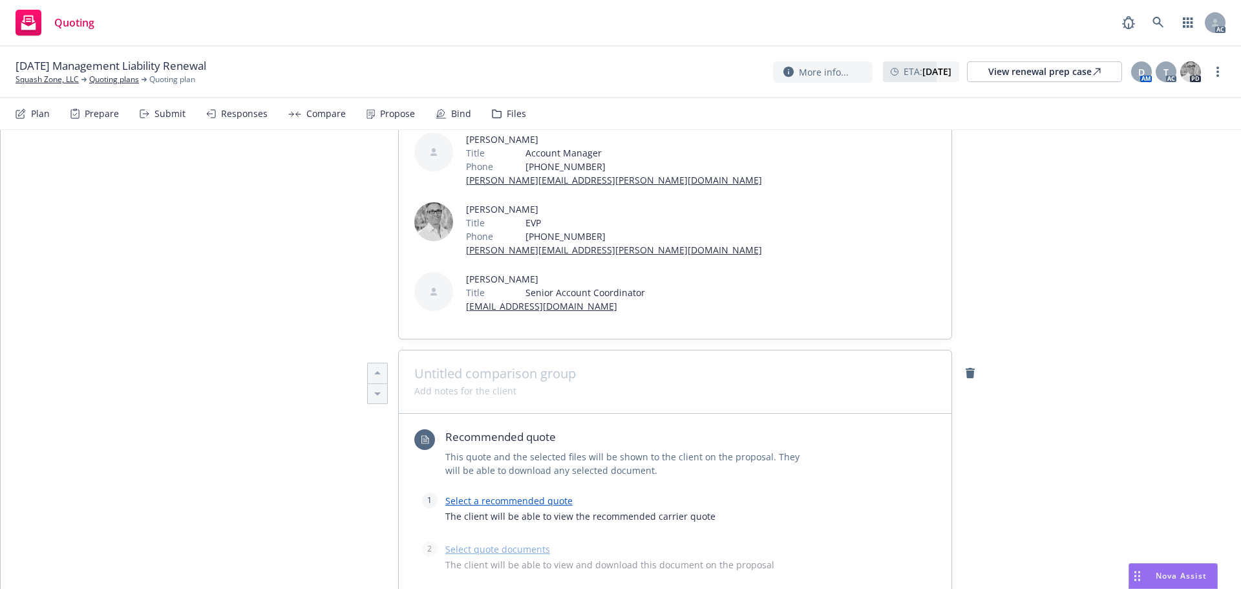
type textarea "x"
click at [446, 366] on span at bounding box center [674, 374] width 521 height 16
paste span
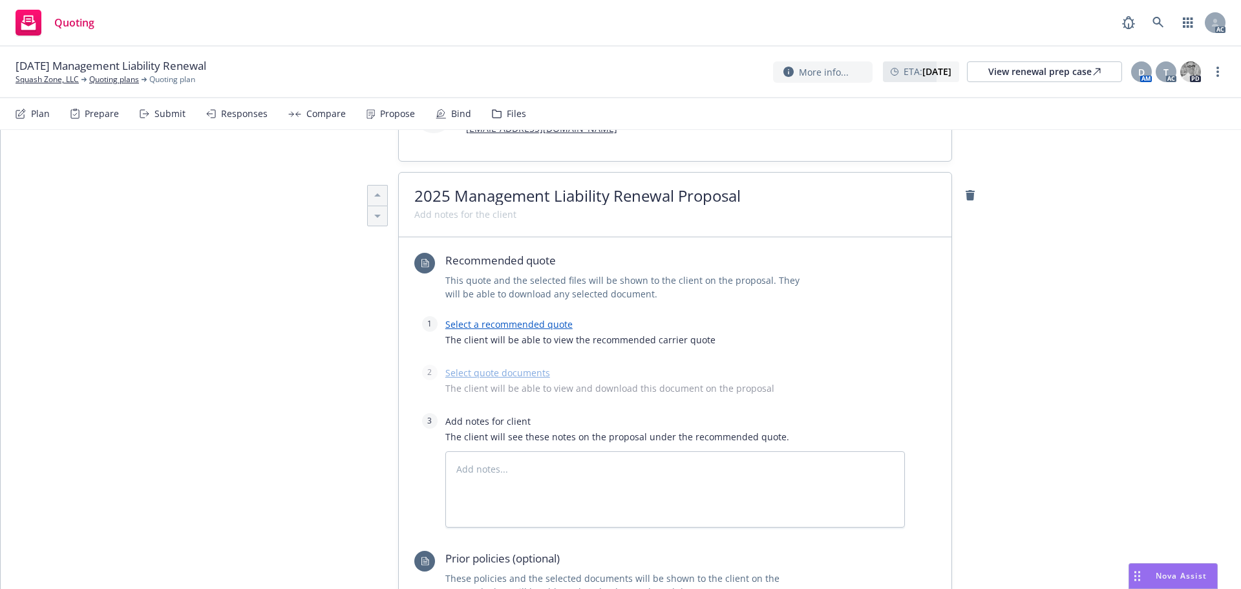
scroll to position [444, 0]
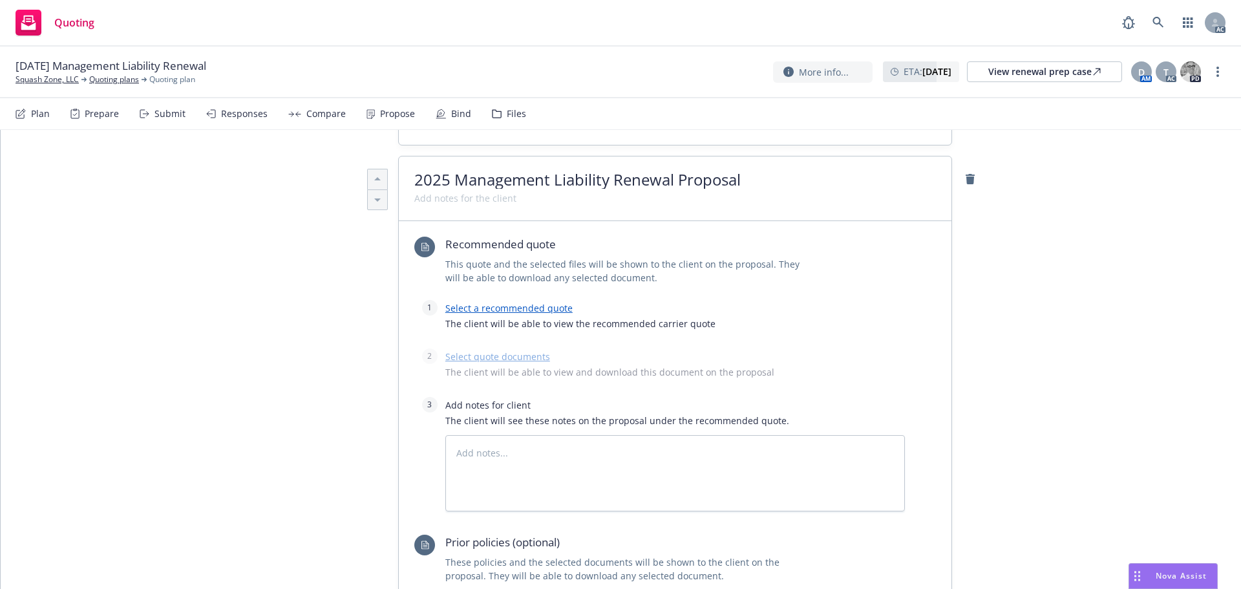
click at [505, 302] on link "Select a recommended quote" at bounding box center [508, 308] width 127 height 12
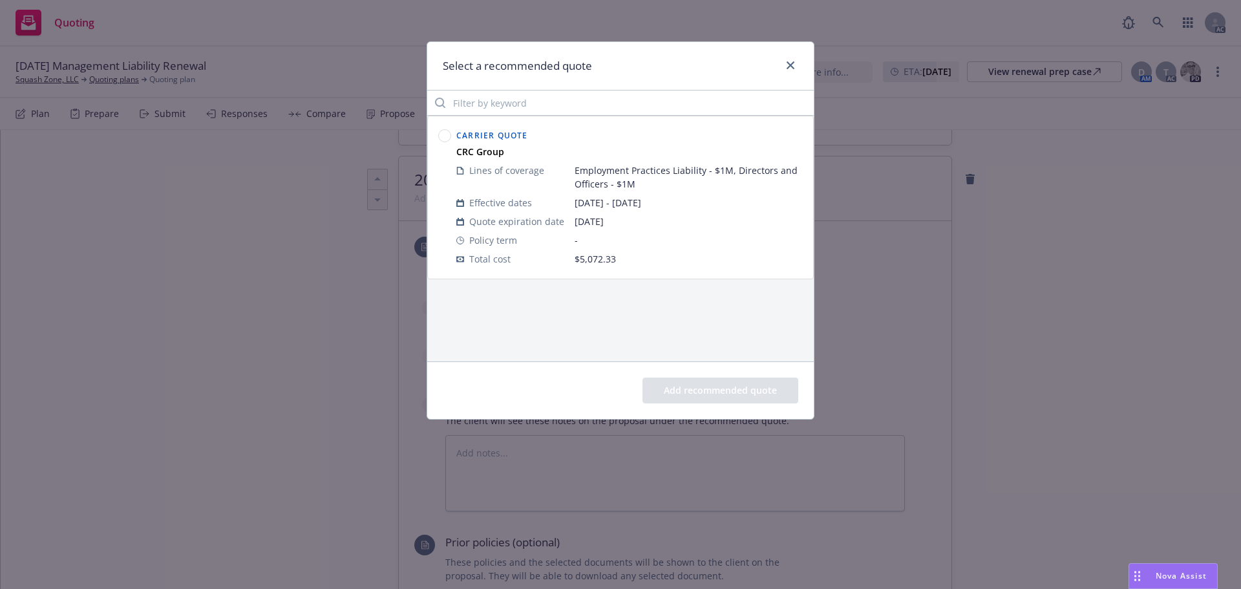
click at [445, 135] on circle at bounding box center [445, 136] width 12 height 12
click at [674, 397] on button "Add recommended quote" at bounding box center [720, 390] width 156 height 26
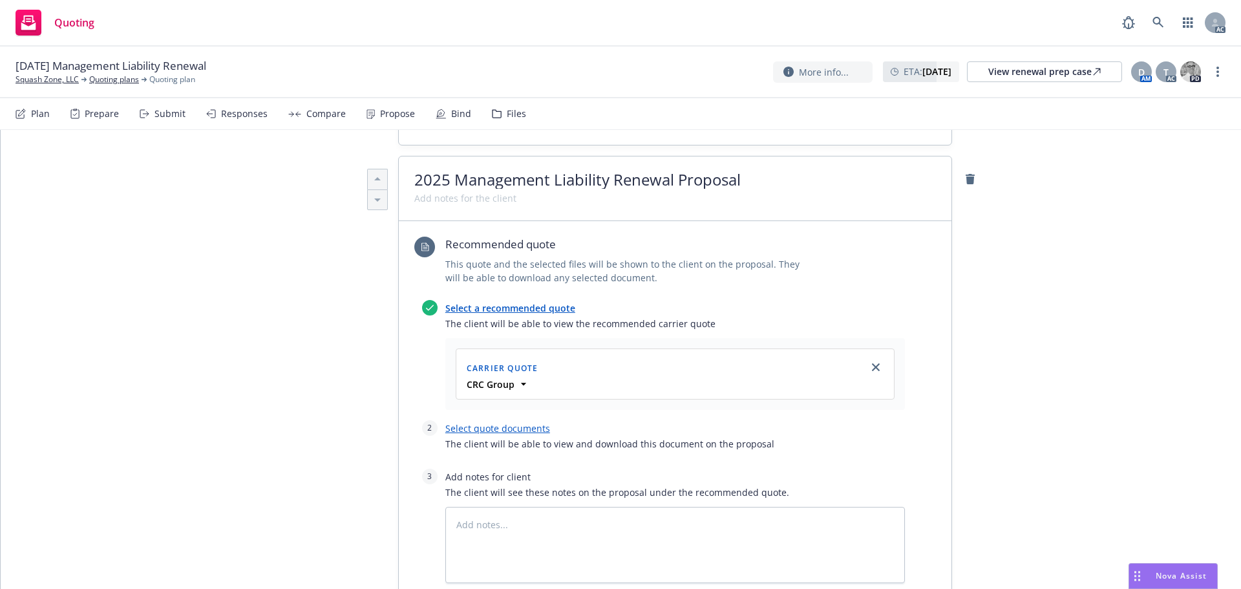
click at [457, 422] on link "Select quote documents" at bounding box center [497, 428] width 105 height 12
type textarea "x"
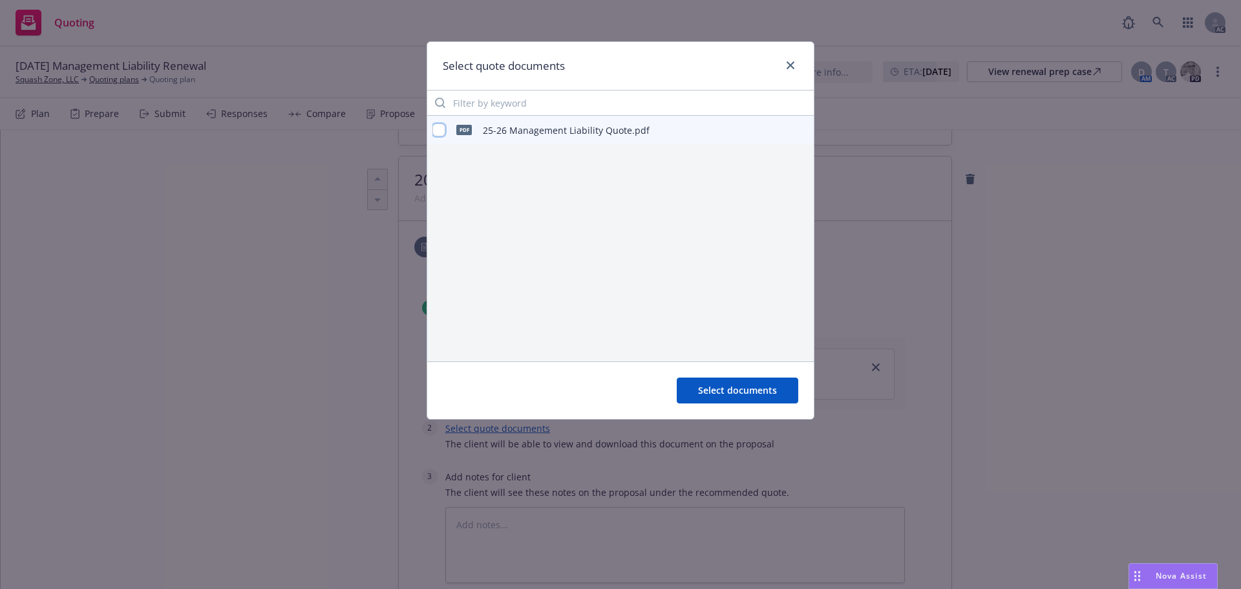
click at [441, 125] on input "checkbox" at bounding box center [438, 129] width 13 height 13
checkbox input "true"
click at [742, 398] on button "Select documents" at bounding box center [737, 390] width 121 height 26
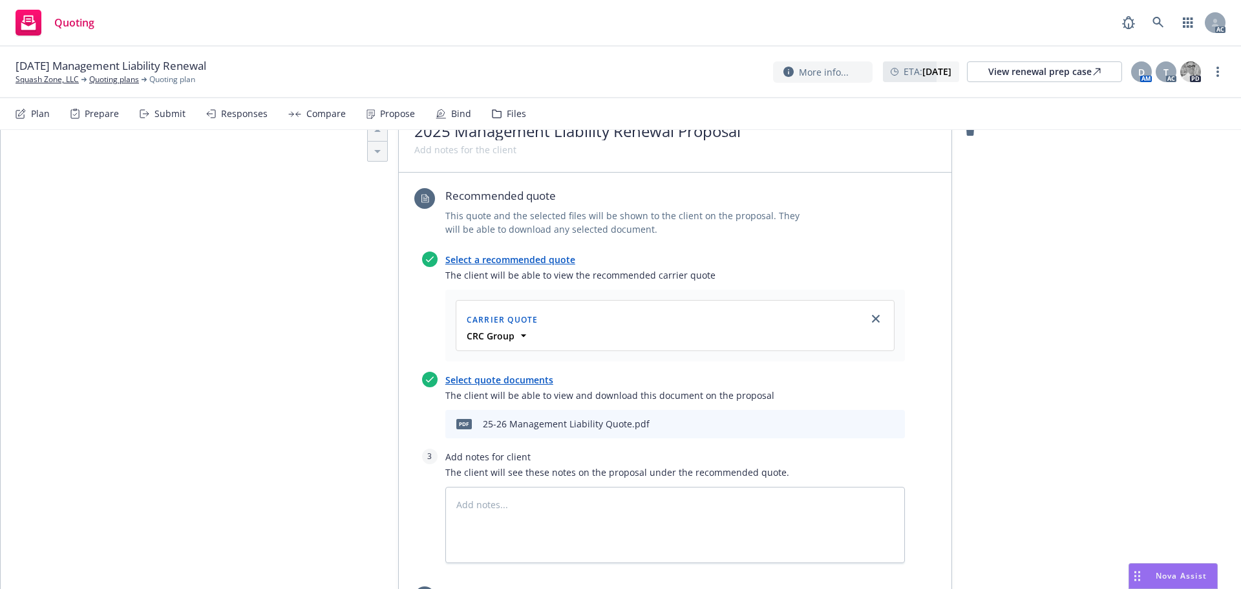
scroll to position [573, 0]
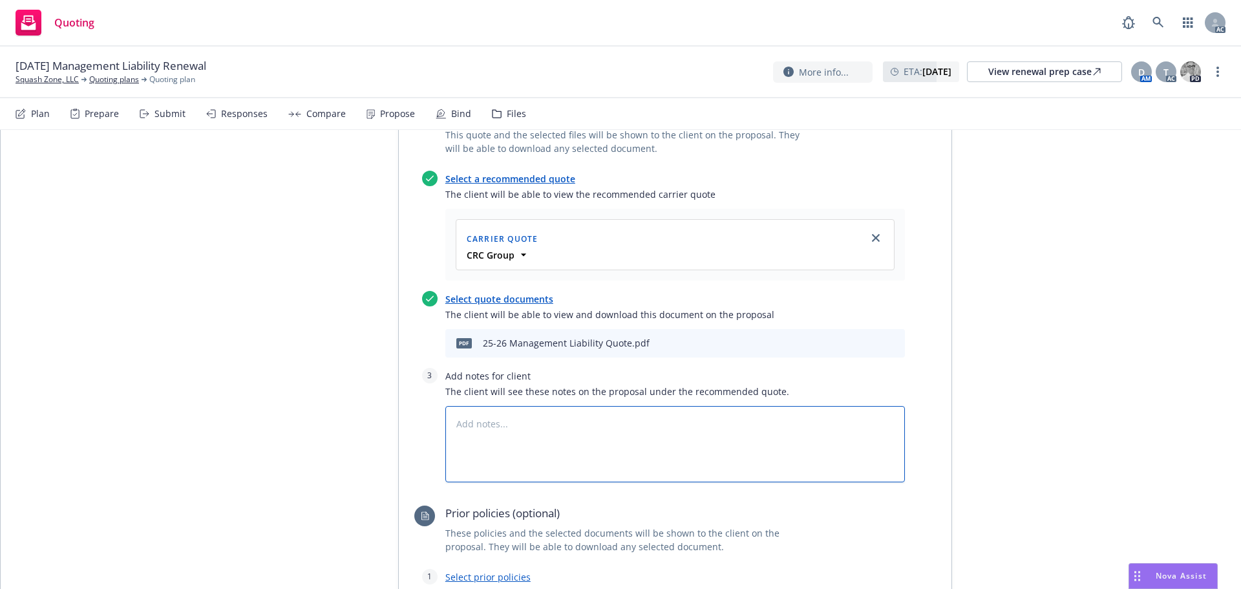
click at [490, 406] on textarea at bounding box center [674, 444] width 459 height 76
type textarea "x"
type textarea "B"
type textarea "x"
type textarea "Bi"
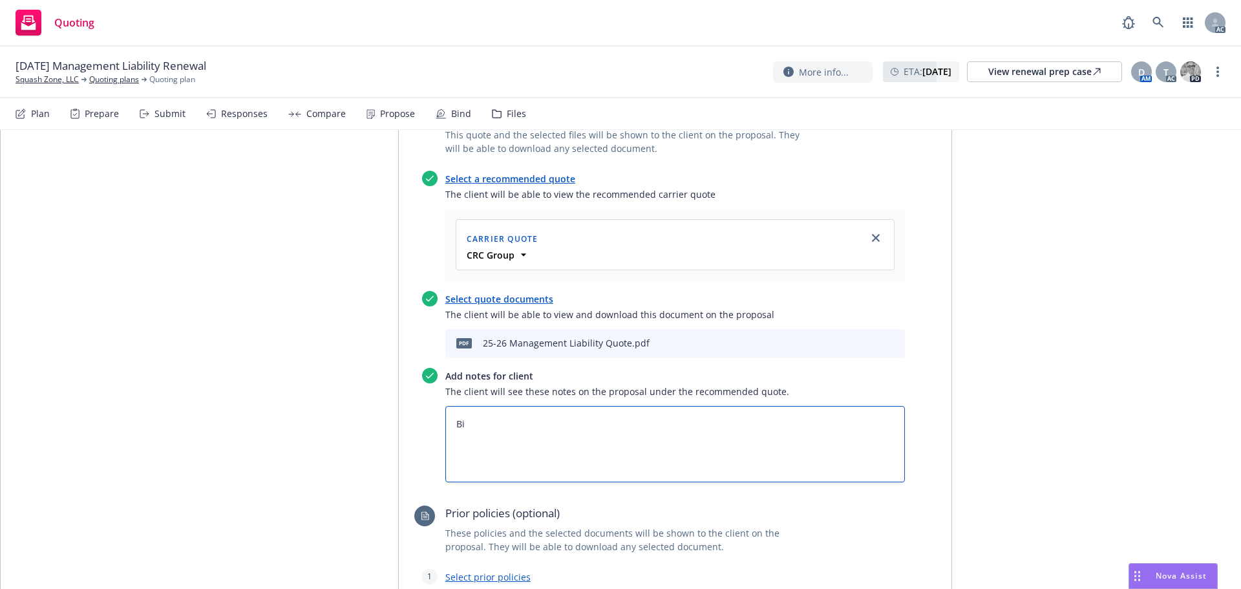
type textarea "x"
type textarea "Bin"
type textarea "x"
type textarea "Bind"
type textarea "x"
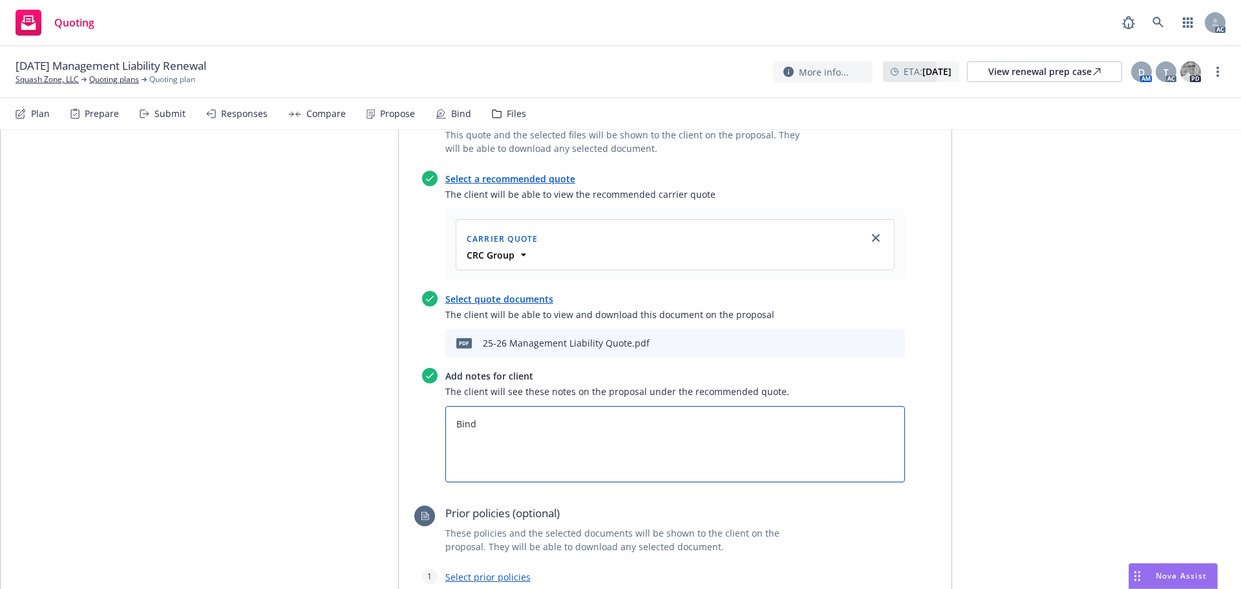
type textarea "Bind"
type textarea "x"
type textarea "Bind S"
type textarea "x"
type textarea "Bind Su"
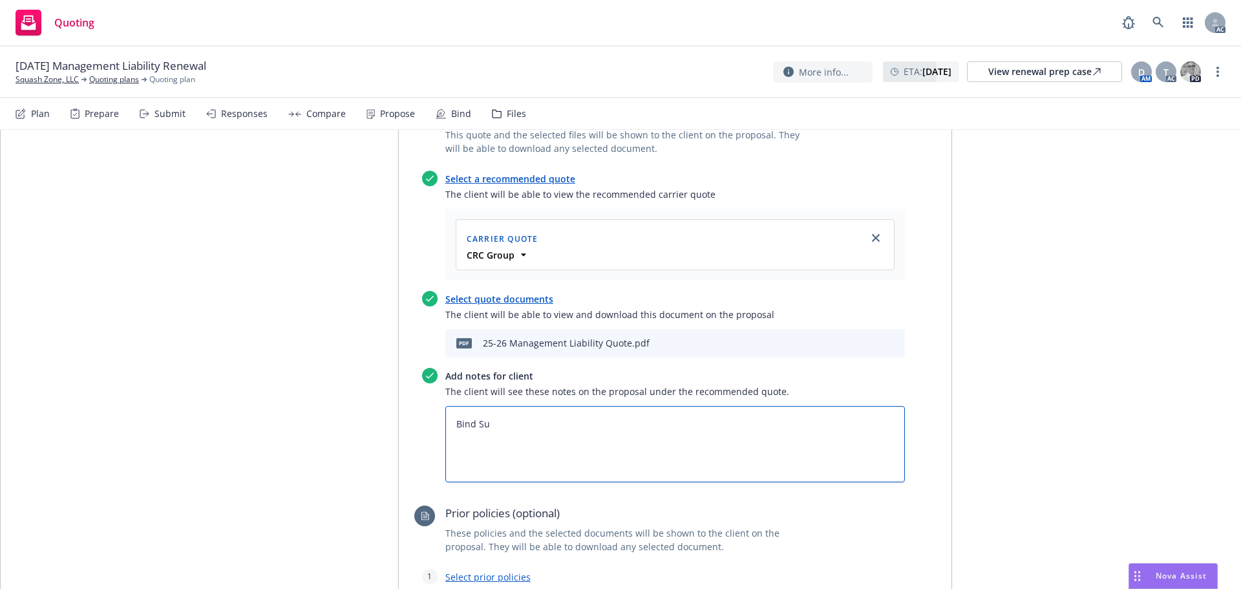
type textarea "x"
type textarea "Bind Sub"
type textarea "x"
type textarea "Bind Subj"
type textarea "x"
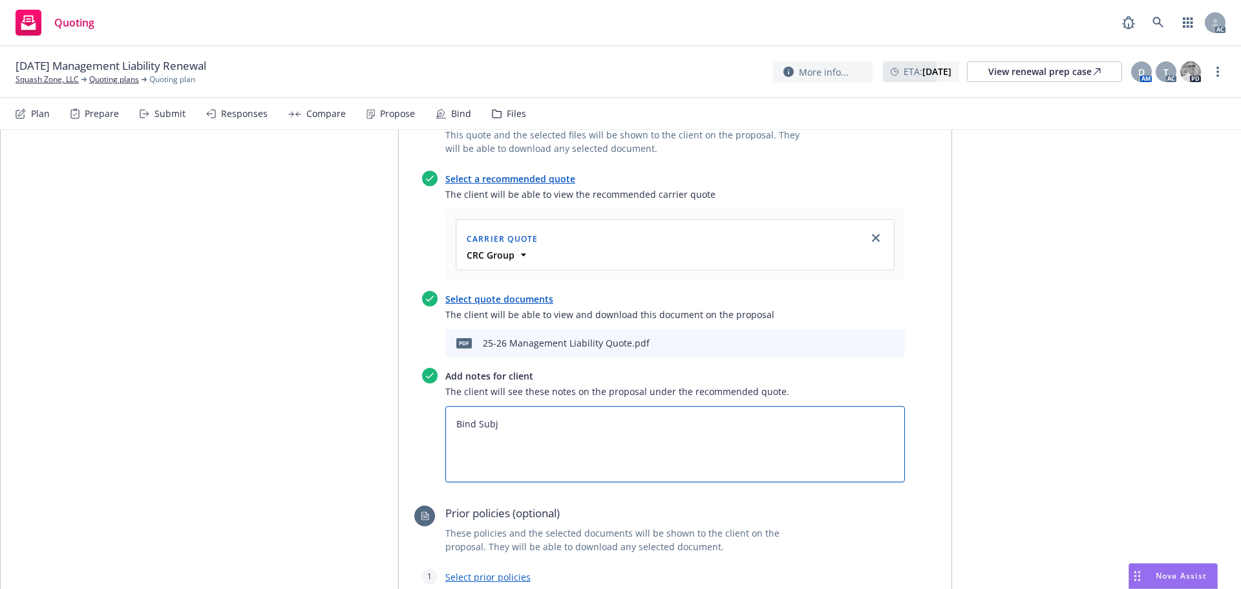
type textarea "Bind Subje"
type textarea "x"
type textarea "Bind Subjec"
type textarea "x"
type textarea "Bind Subject"
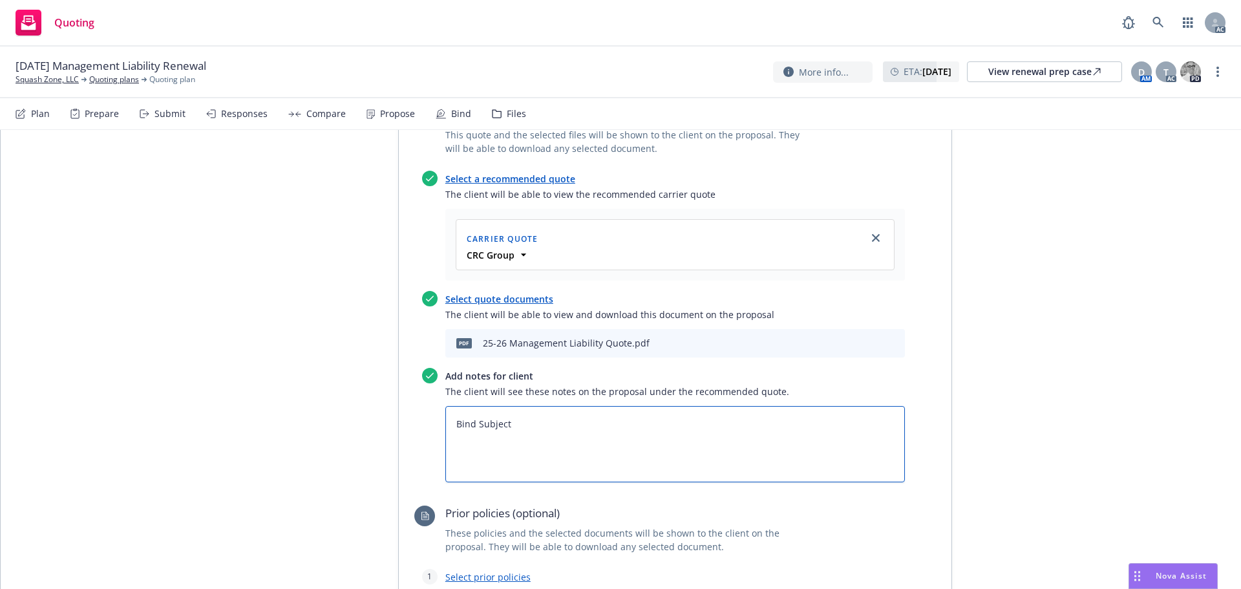
type textarea "x"
type textarea "Bind Subjecti"
type textarea "x"
type textarea "Bind Subjectiv"
type textarea "x"
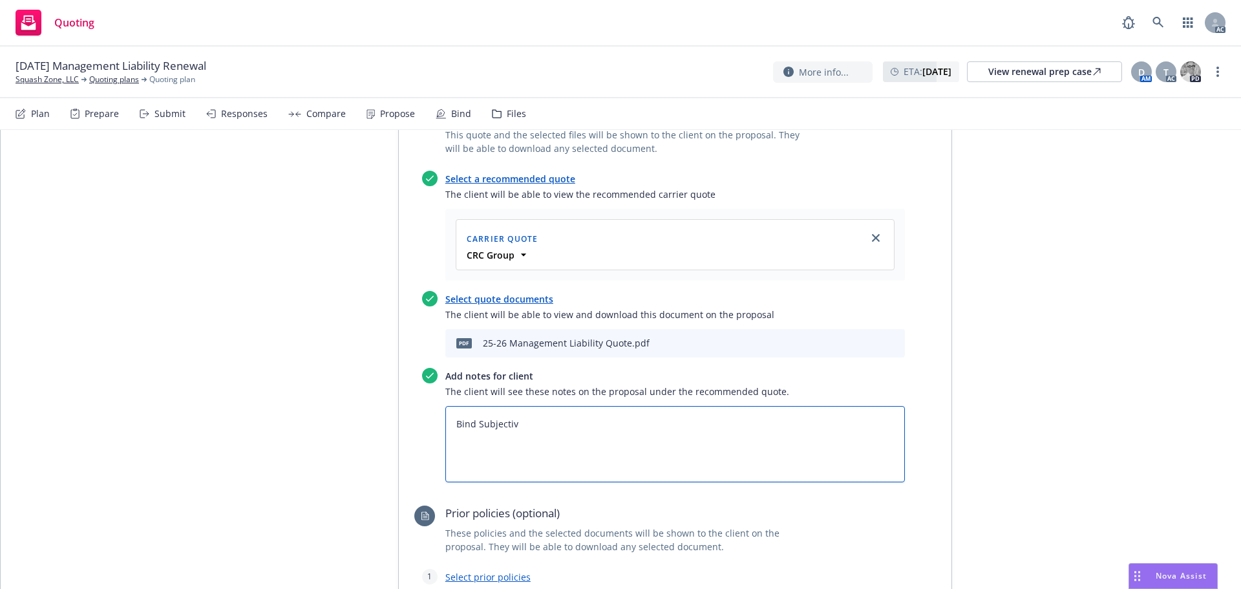
type textarea "Bind Subjectivi"
type textarea "x"
type textarea "Bind Subjectivit"
type textarea "x"
type textarea "Bind Subjectiviti"
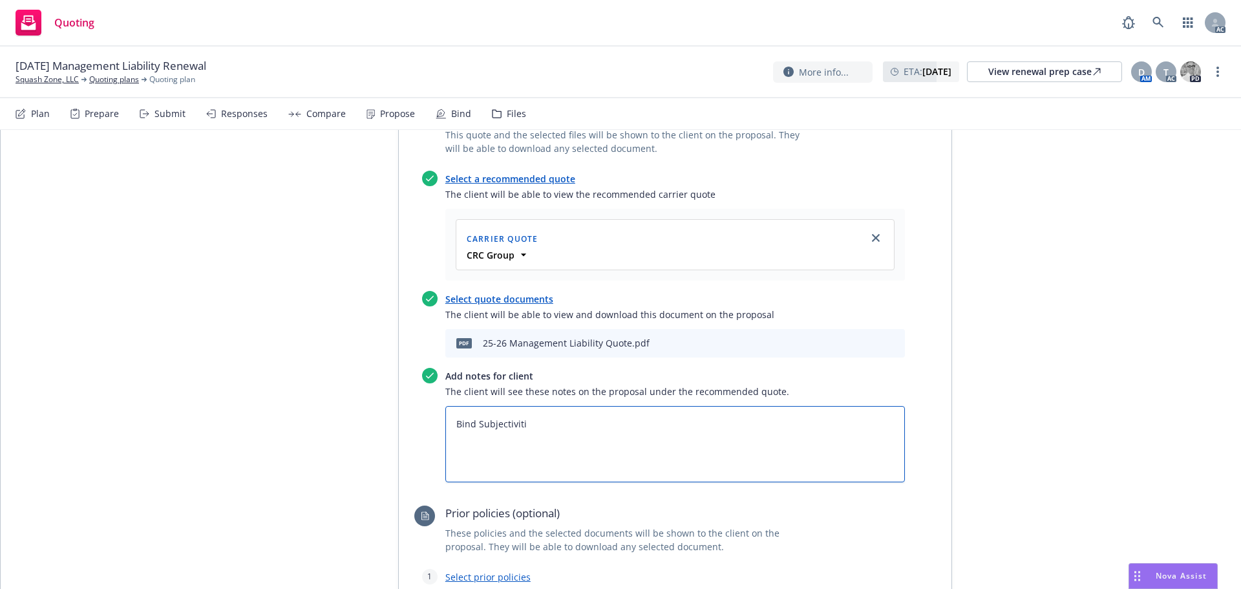
type textarea "x"
type textarea "Bind Subjectivitie"
type textarea "x"
type textarea "Bind Subjectivities"
type textarea "x"
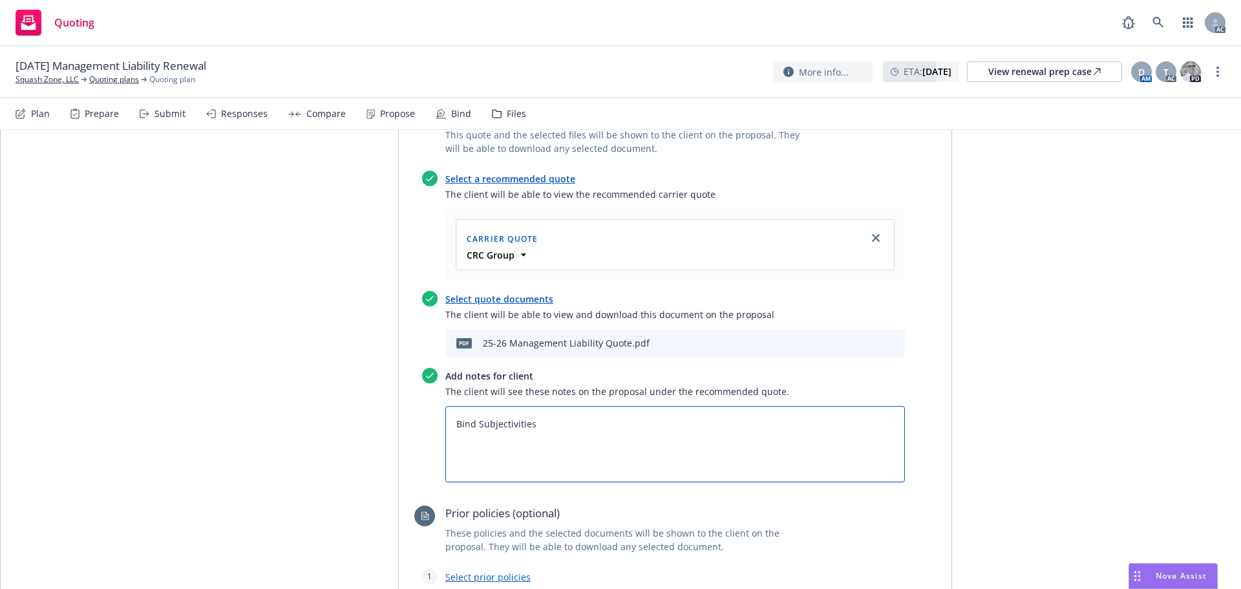
type textarea "Bind Subjectivities:"
type textarea "x"
type textarea "Bind Subjectivities:"
type textarea "x"
type textarea "Bind Subjectivities: 1."
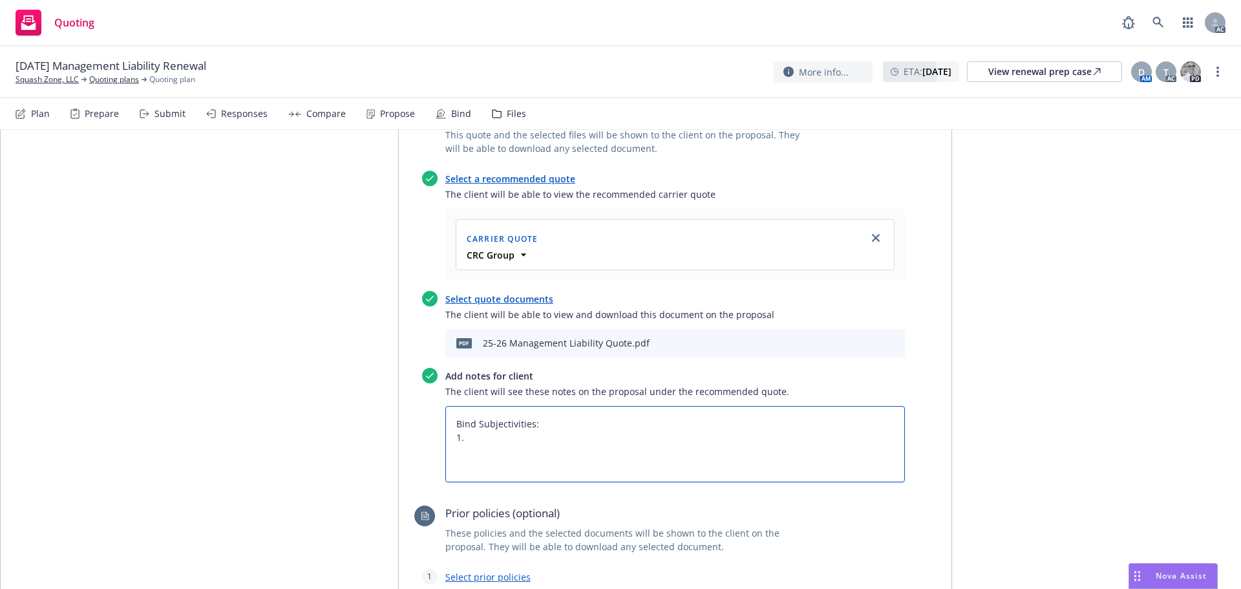
type textarea "x"
type textarea "Bind Subjectivities: 1."
type textarea "x"
type textarea "Bind Subjectivities: 1. C"
type textarea "x"
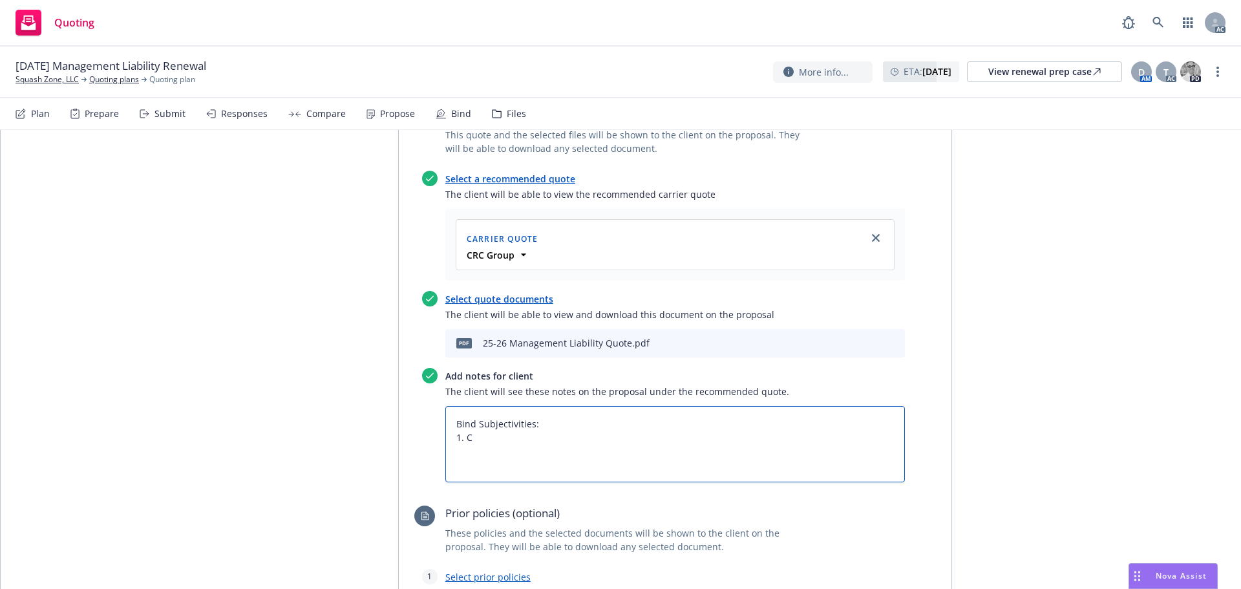
type textarea "Bind Subjectivities: 1. CA"
type textarea "x"
type textarea "Bind Subjectivities: 1. CA"
type textarea "x"
type textarea "Bind Subjectivities: 1. CA D"
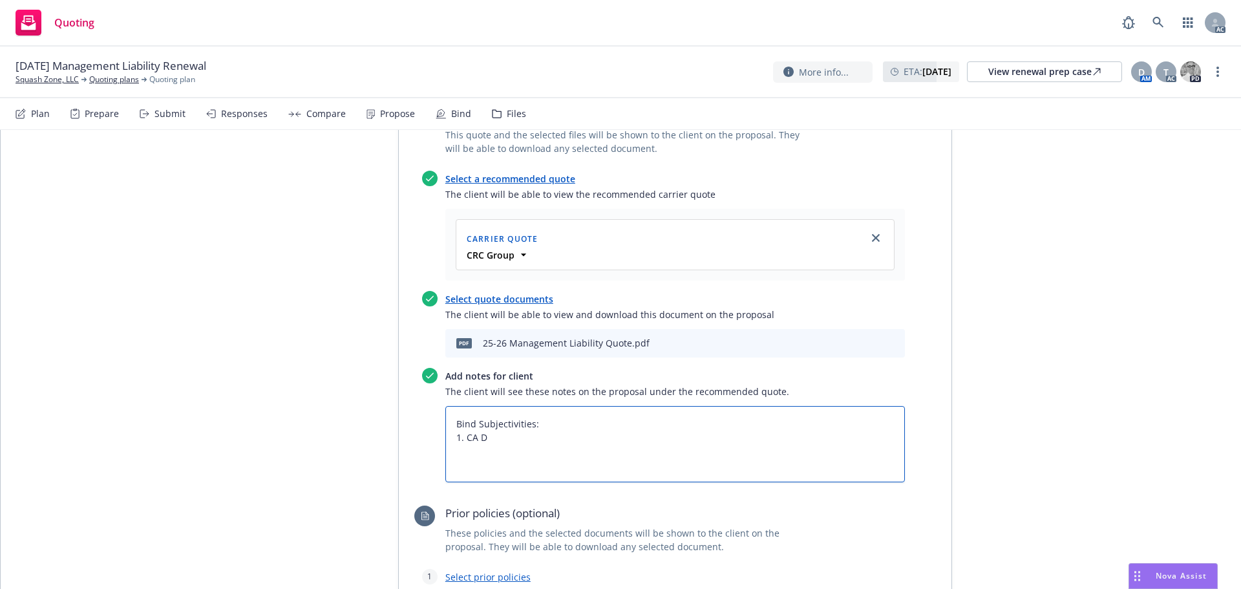
type textarea "x"
type textarea "Bind Subjectivities: 1. CA D-"
type textarea "x"
type textarea "Bind Subjectivities: 1. CA D-1"
type textarea "x"
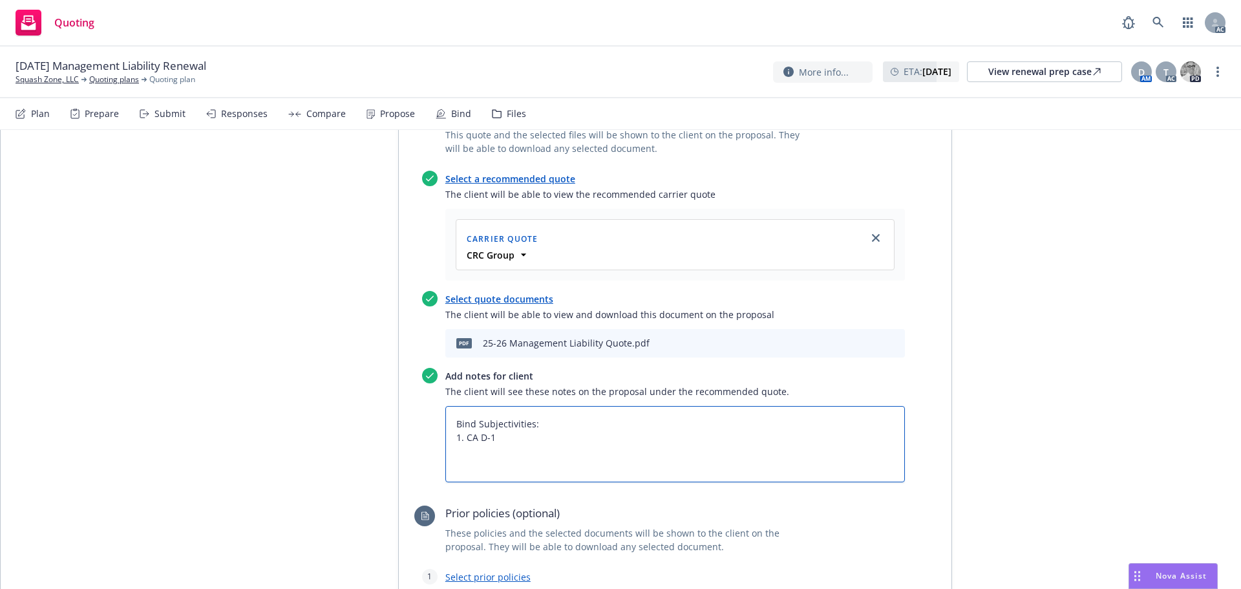
type textarea "Bind Subjectivities: 1. CA D-1"
type textarea "x"
type textarea "Bind Subjectivities: 1. CA D-1 F"
type textarea "x"
type textarea "Bind Subjectivities: 1. CA D-1 Fo"
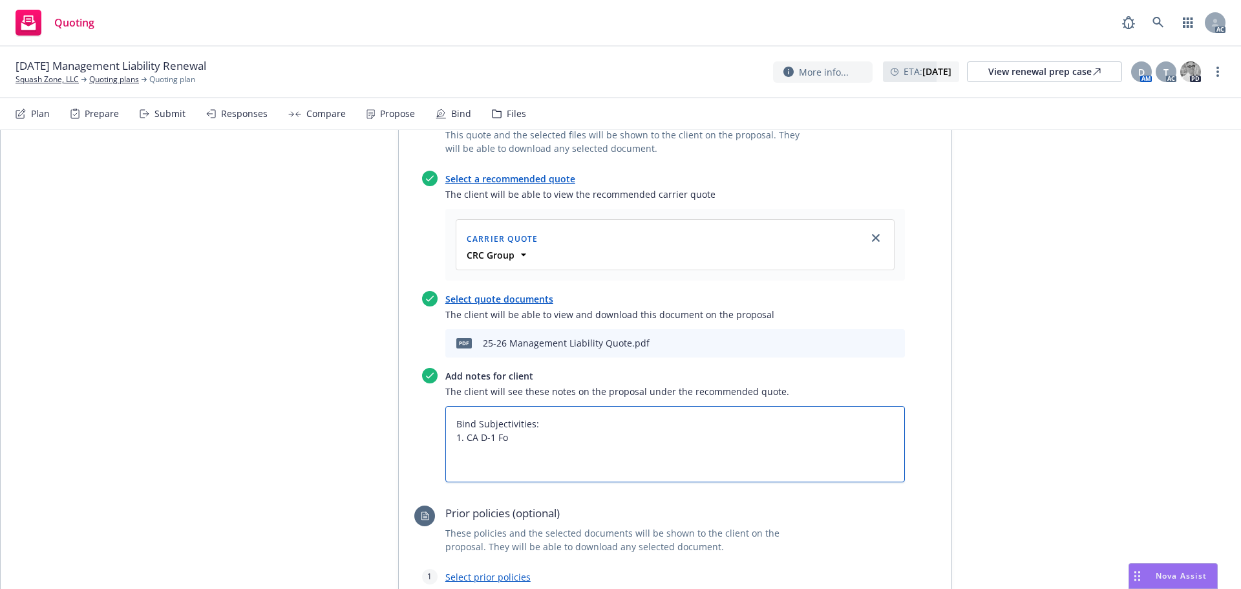
type textarea "x"
type textarea "Bind Subjectivities: 1. CA D-1 For"
type textarea "x"
type textarea "Bind Subjectivities: 1. CA D-1 Form"
type textarea "x"
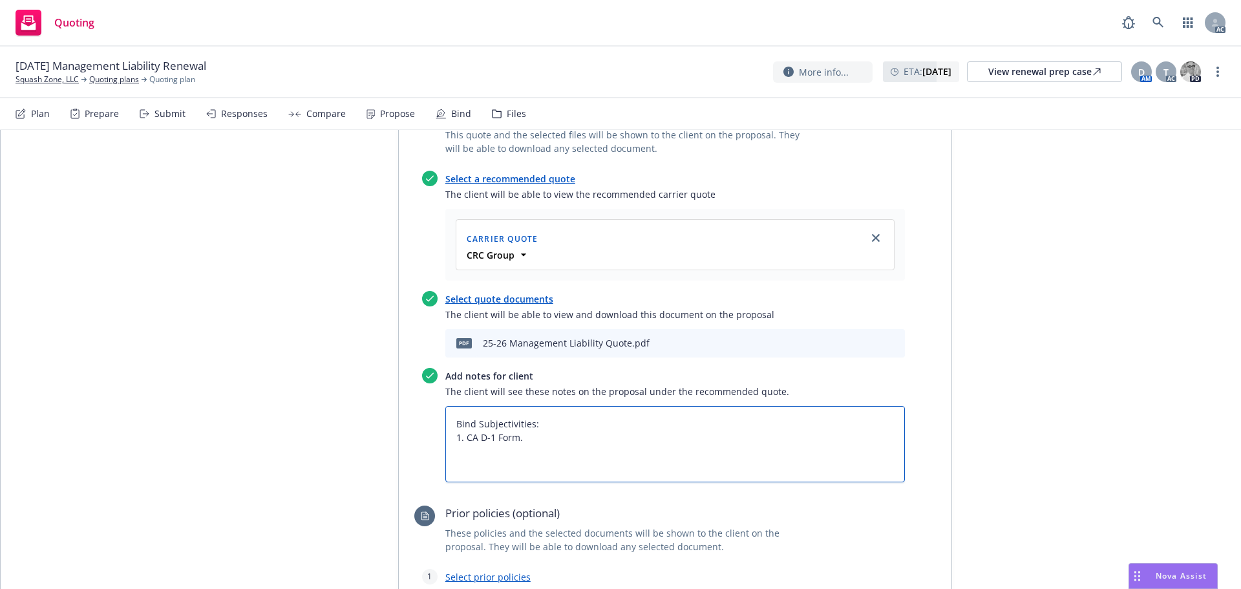
type textarea "Bind Subjectivities: 1. CA D-1 Form."
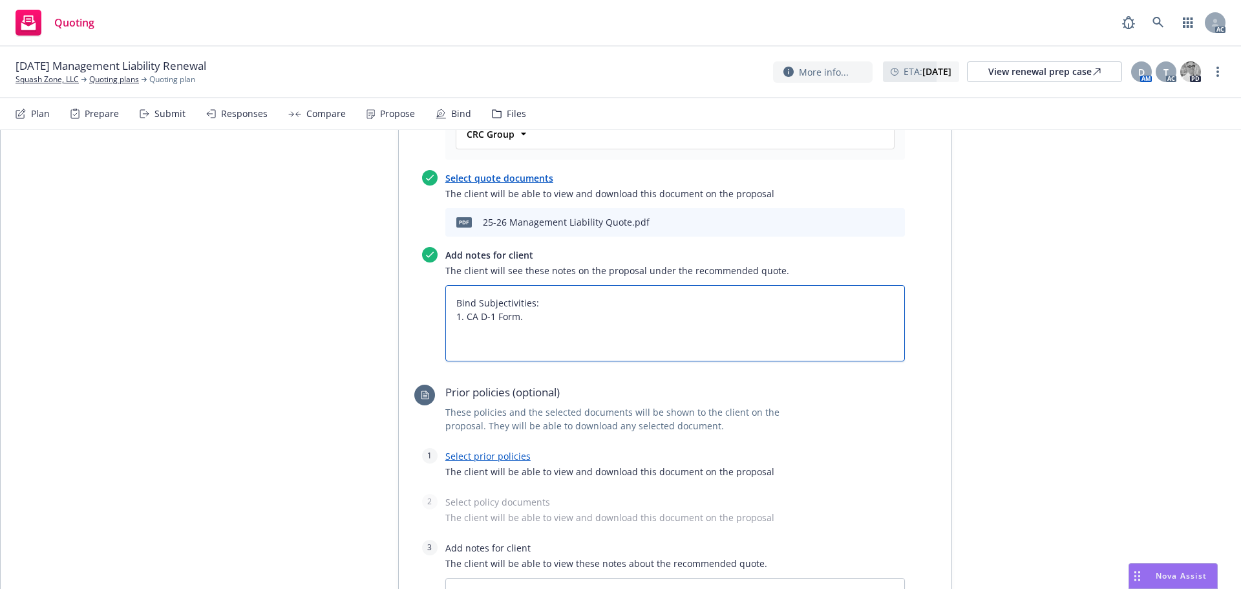
scroll to position [832, 0]
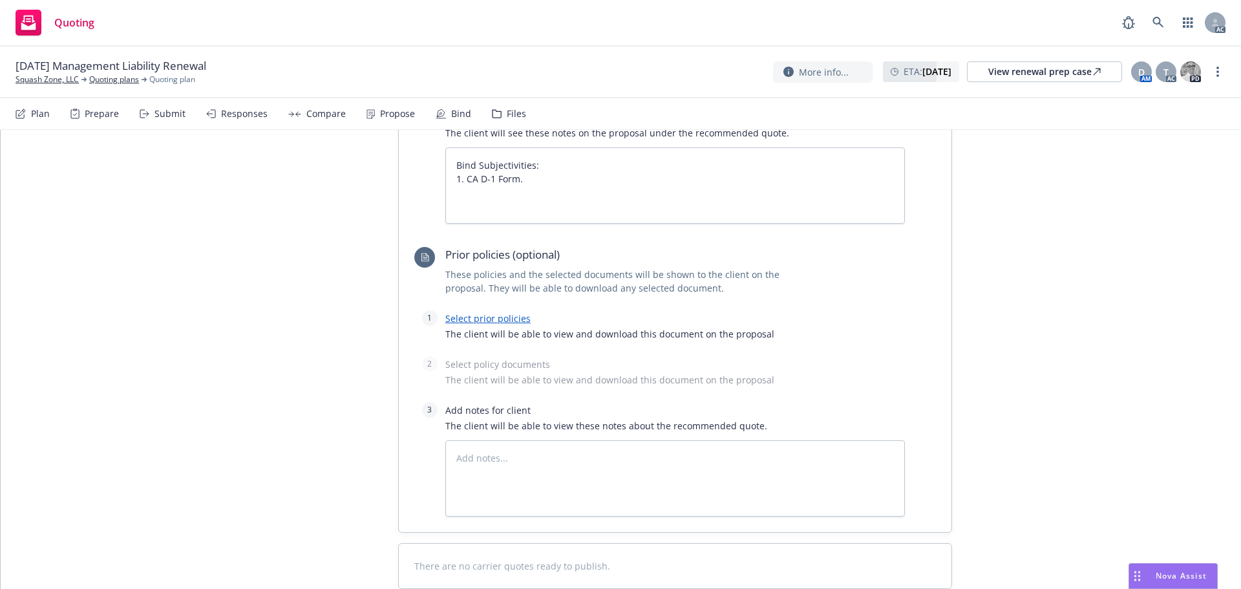
click at [483, 312] on link "Select prior policies" at bounding box center [487, 318] width 85 height 12
type textarea "x"
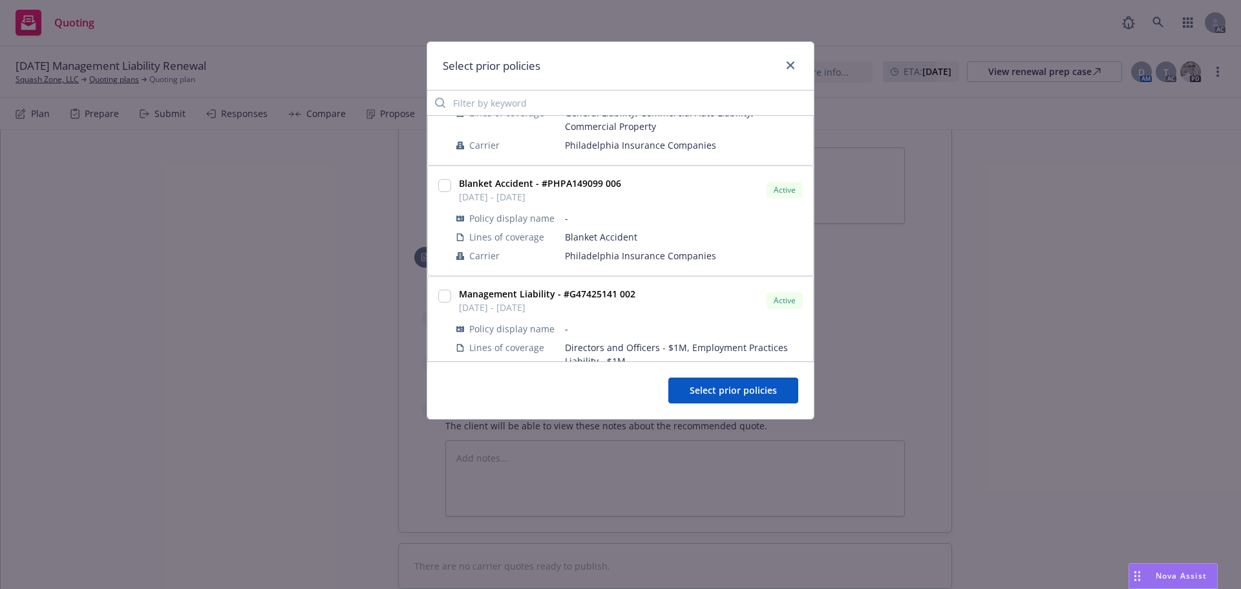
scroll to position [194, 0]
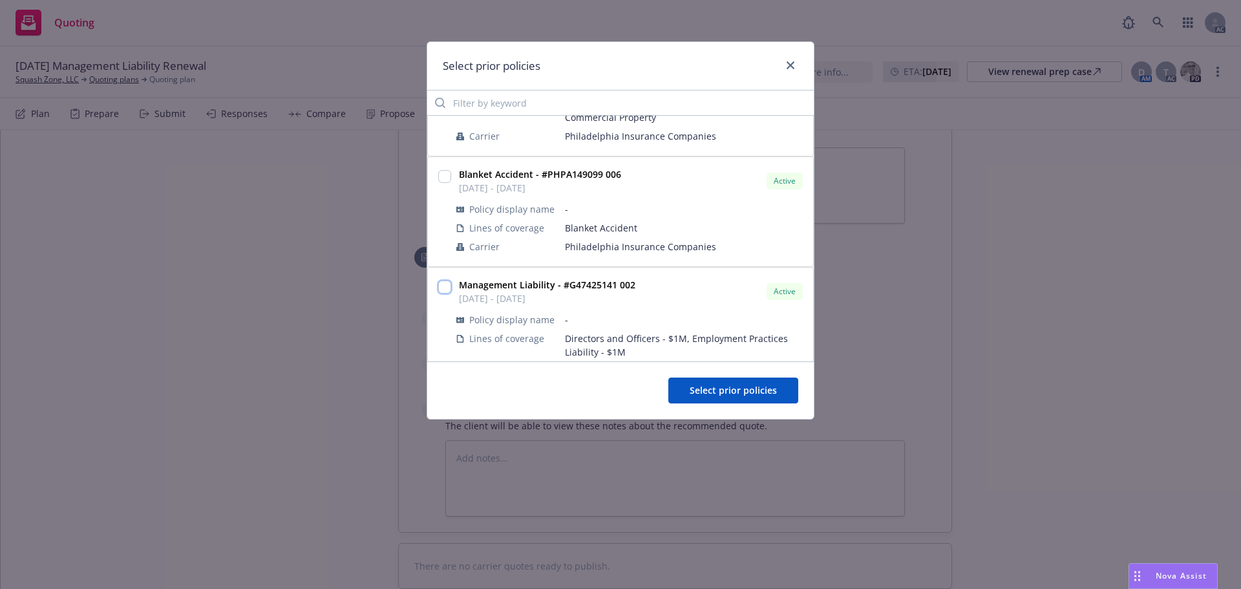
click at [442, 288] on input "checkbox" at bounding box center [444, 286] width 13 height 13
checkbox input "true"
click at [696, 392] on span "Select prior policies" at bounding box center [732, 390] width 87 height 12
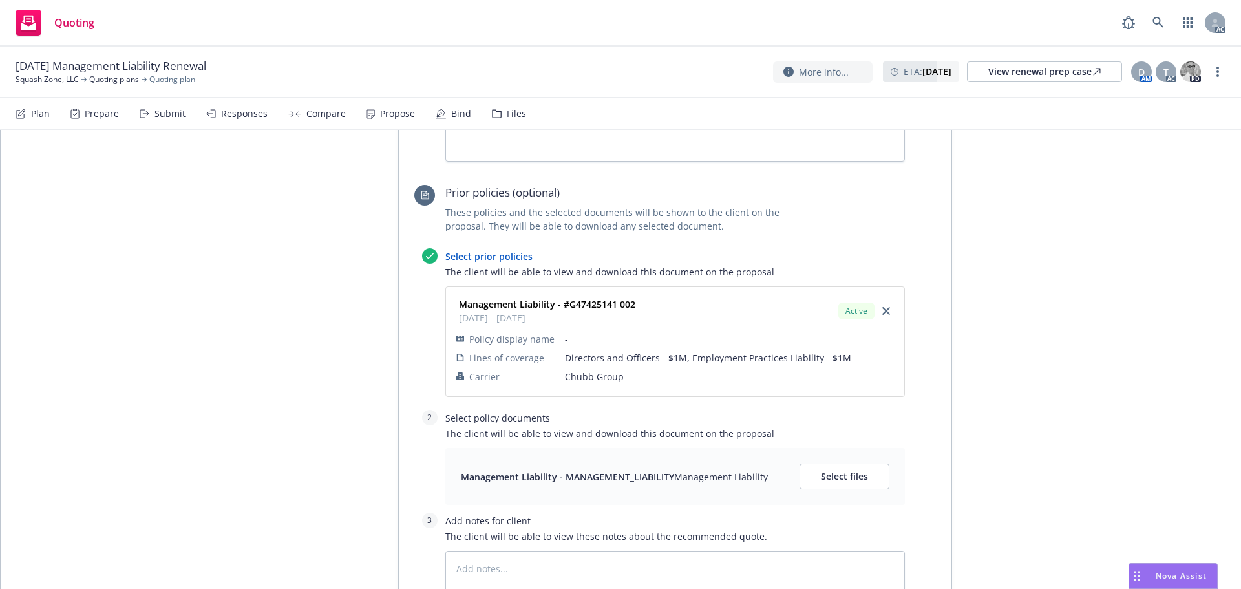
scroll to position [961, 0]
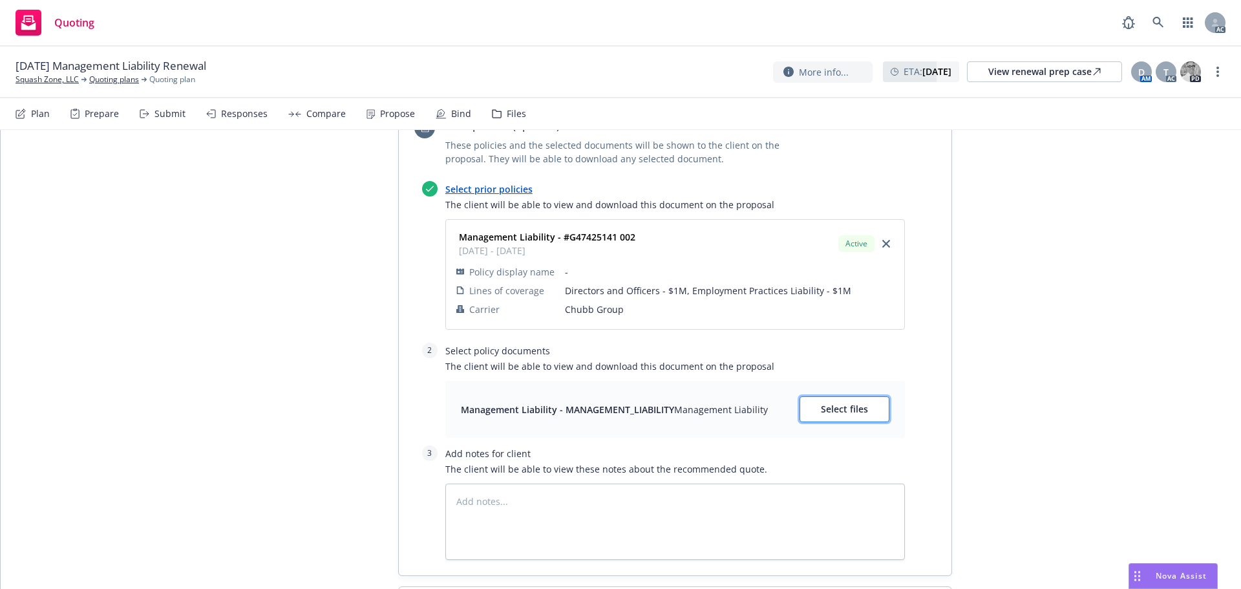
click at [821, 403] on span "Select files" at bounding box center [844, 409] width 47 height 12
type textarea "x"
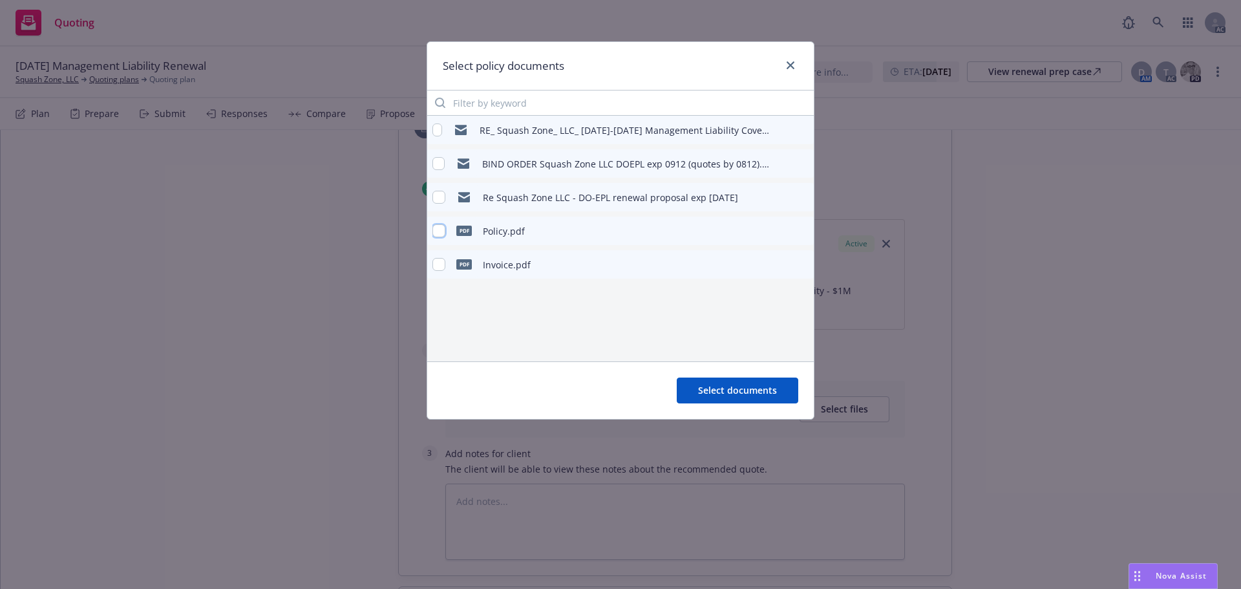
click at [434, 227] on input "checkbox" at bounding box center [438, 230] width 13 height 13
checkbox input "true"
click at [734, 387] on span "Select documents" at bounding box center [737, 390] width 79 height 12
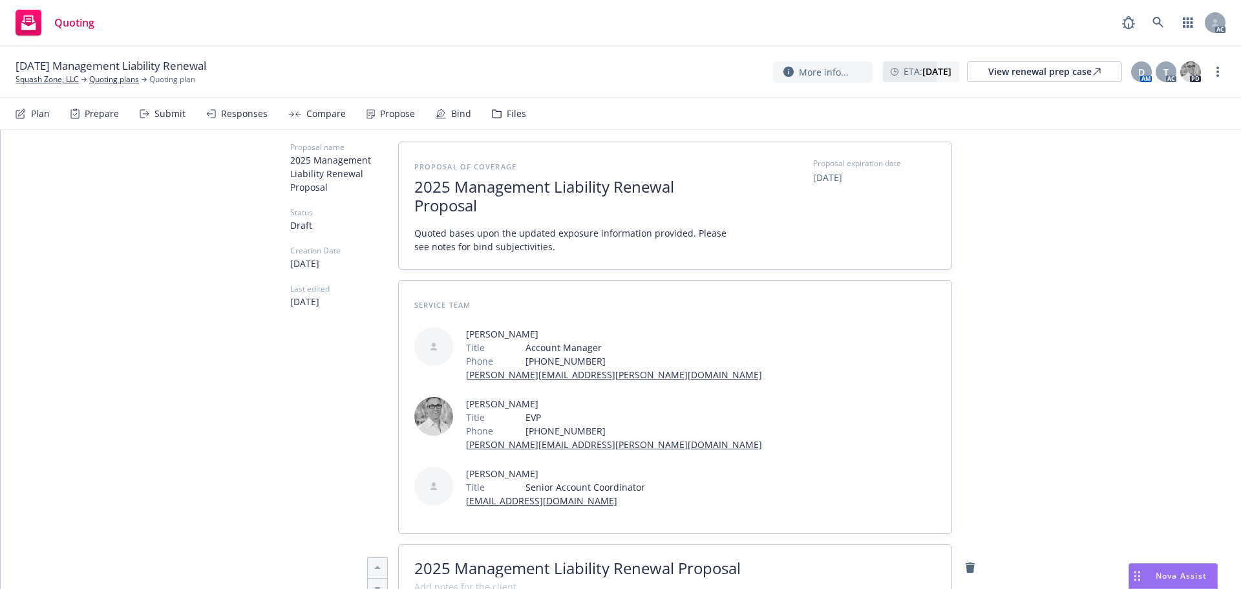
scroll to position [0, 0]
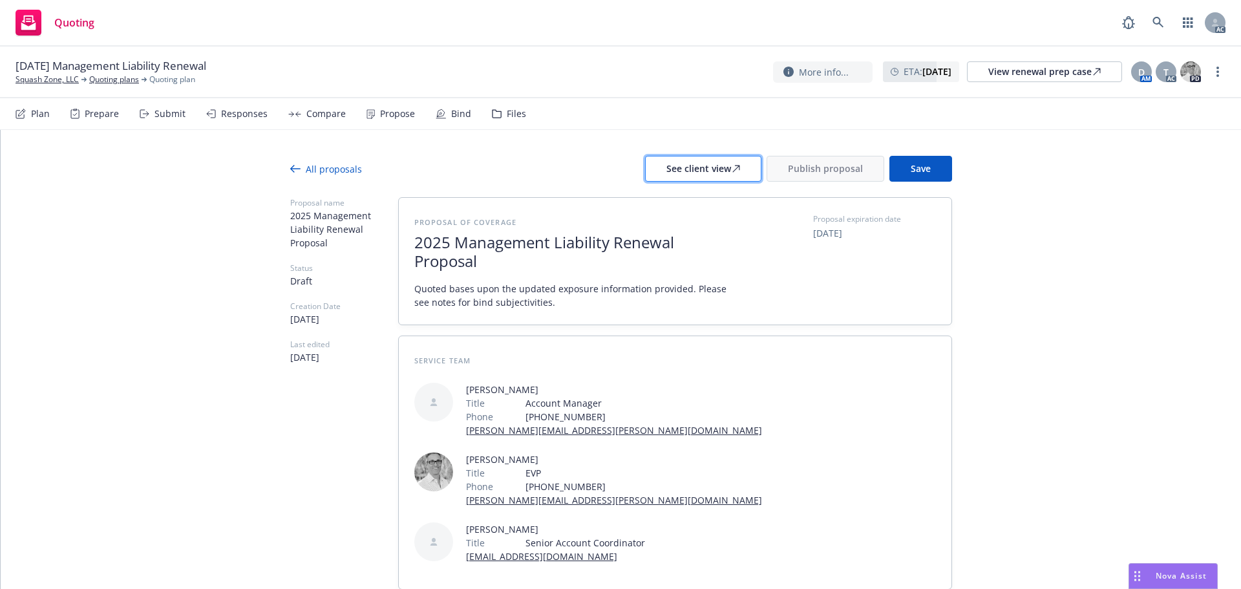
click at [684, 168] on div "See client view" at bounding box center [703, 168] width 74 height 25
type textarea "x"
click at [235, 115] on div "Responses" at bounding box center [244, 114] width 47 height 10
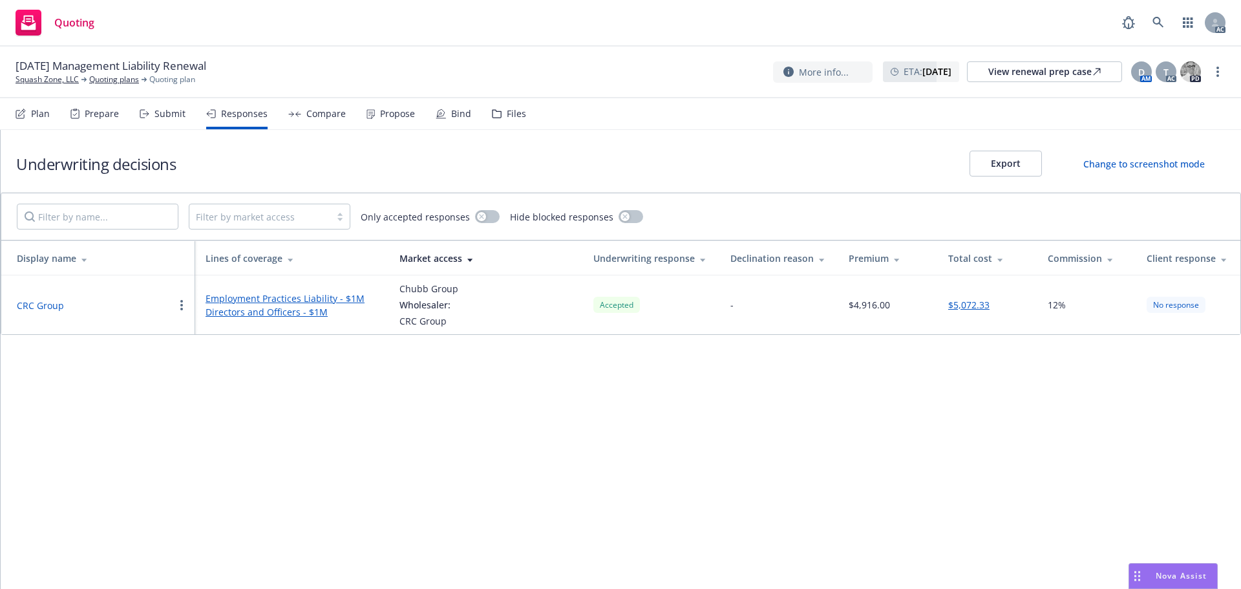
click at [47, 304] on button "CRC Group" at bounding box center [40, 306] width 47 height 14
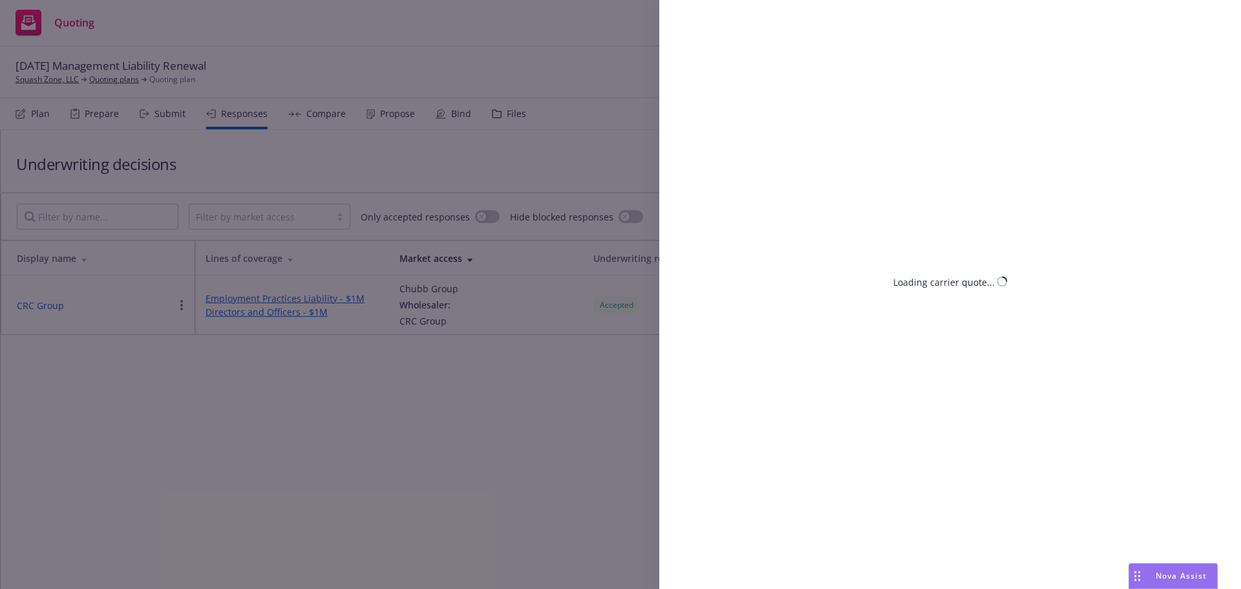
select select "CA"
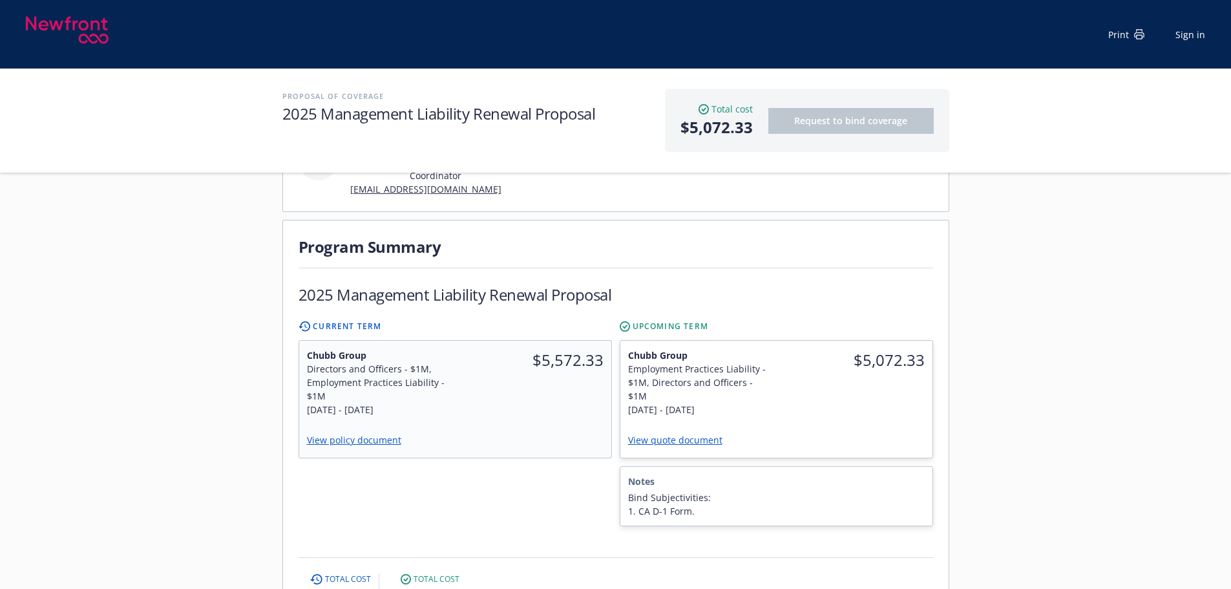
scroll to position [258, 0]
click at [748, 363] on div "Employment Practices Liability - $1M, Directors and Officers - $1M" at bounding box center [698, 383] width 141 height 41
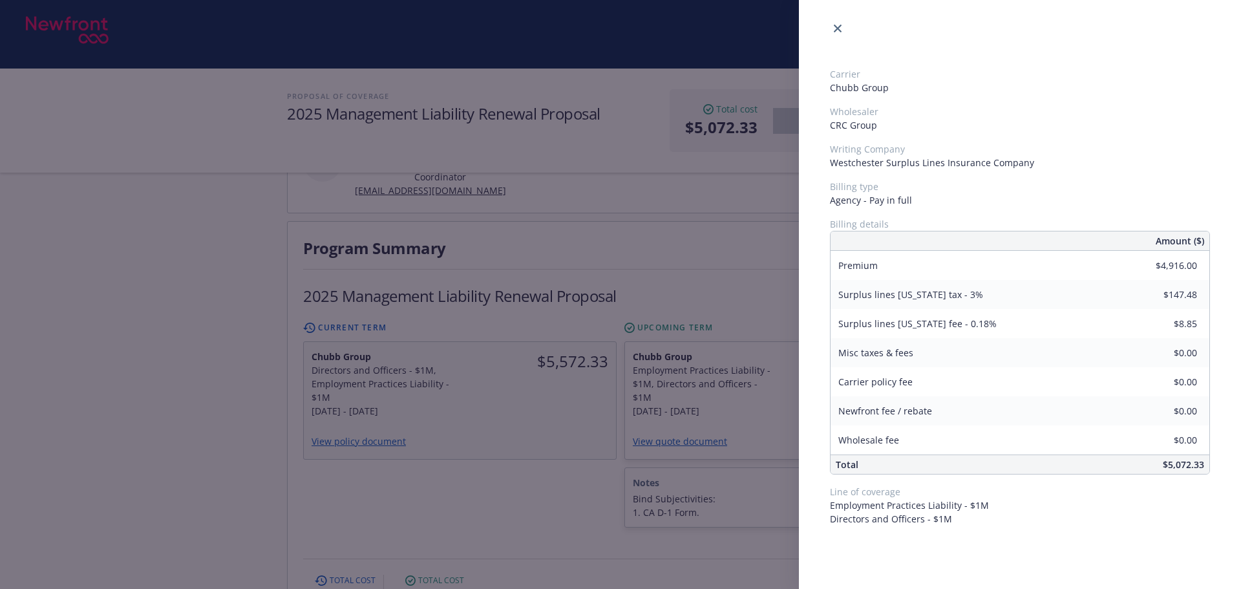
click at [462, 196] on div "Carrier Chubb Group Wholesaler CRC Group Writing Company Westchester Surplus Li…" at bounding box center [620, 294] width 1241 height 589
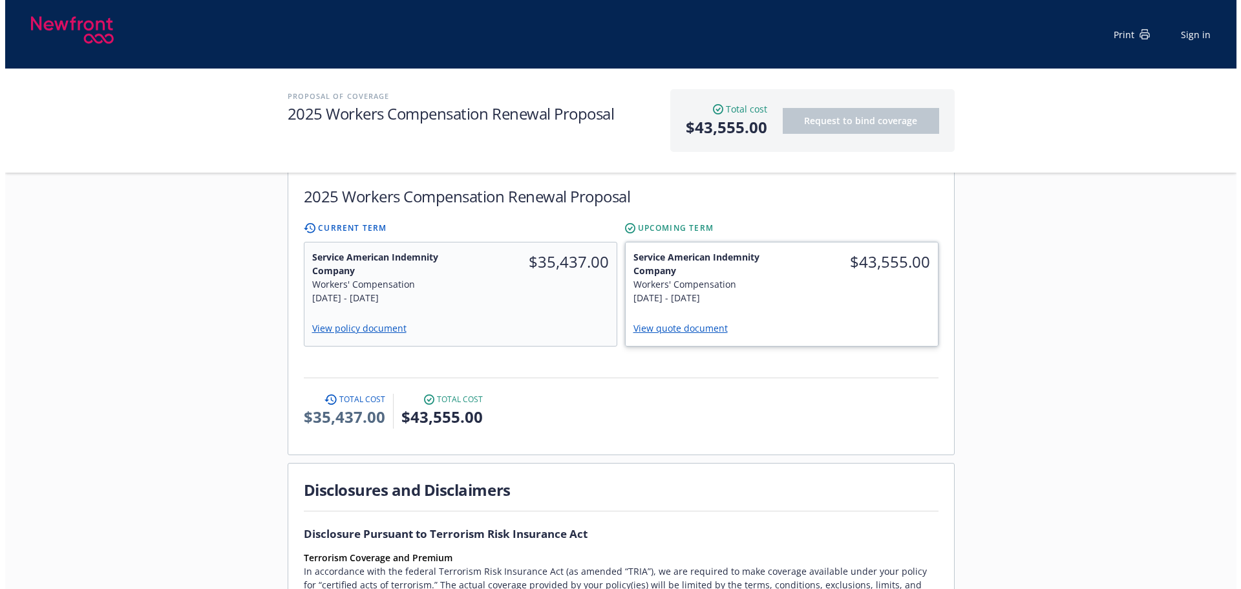
scroll to position [388, 0]
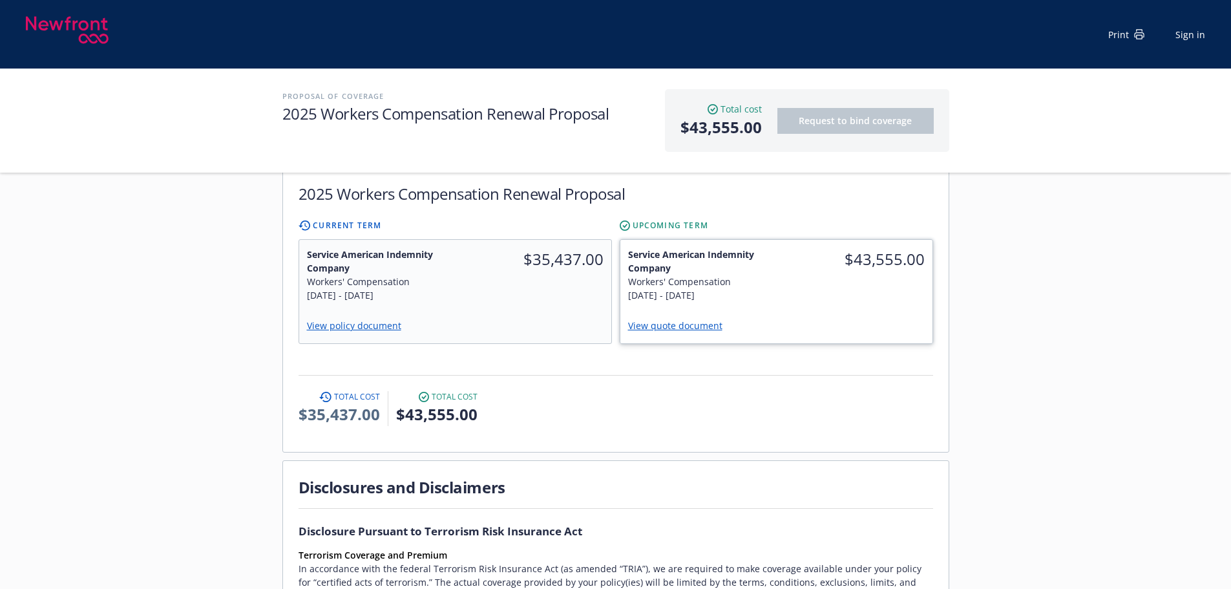
click at [720, 247] on span "Service American Indemnity Company" at bounding box center [698, 260] width 141 height 27
